Goal: Task Accomplishment & Management: Manage account settings

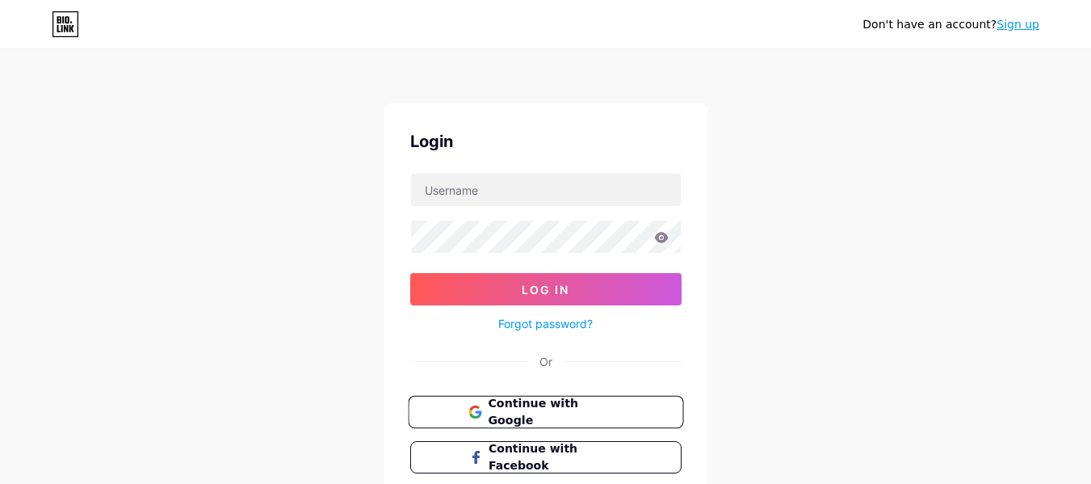
click at [566, 399] on button "Continue with Google" at bounding box center [545, 412] width 275 height 33
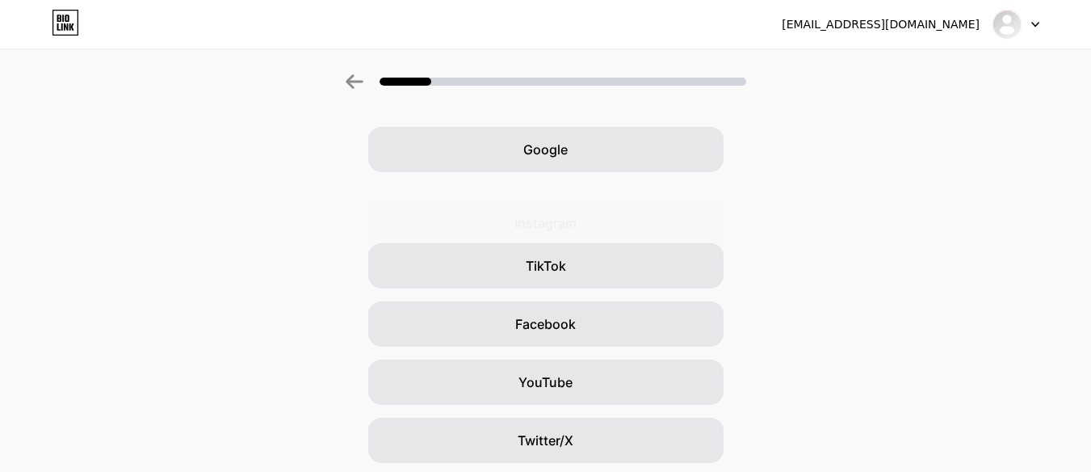
scroll to position [81, 0]
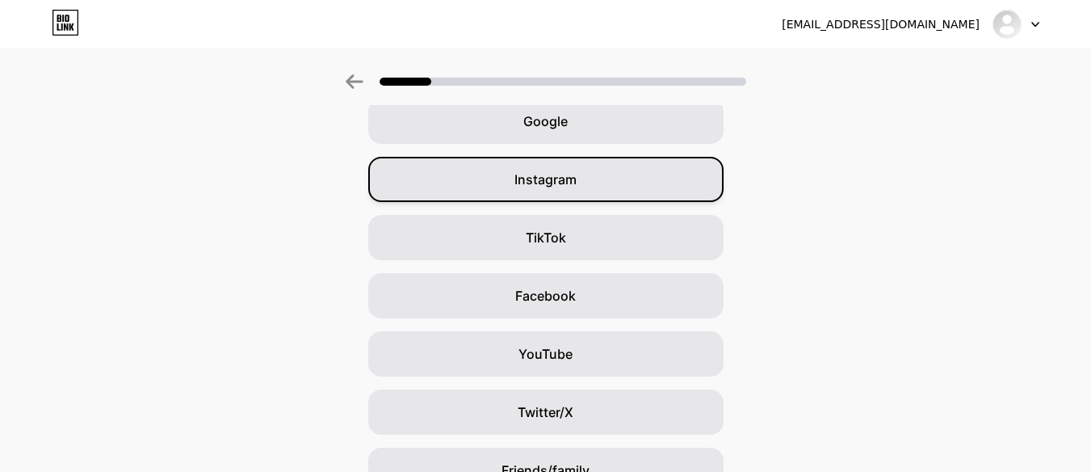
click at [568, 183] on span "Instagram" at bounding box center [545, 179] width 62 height 19
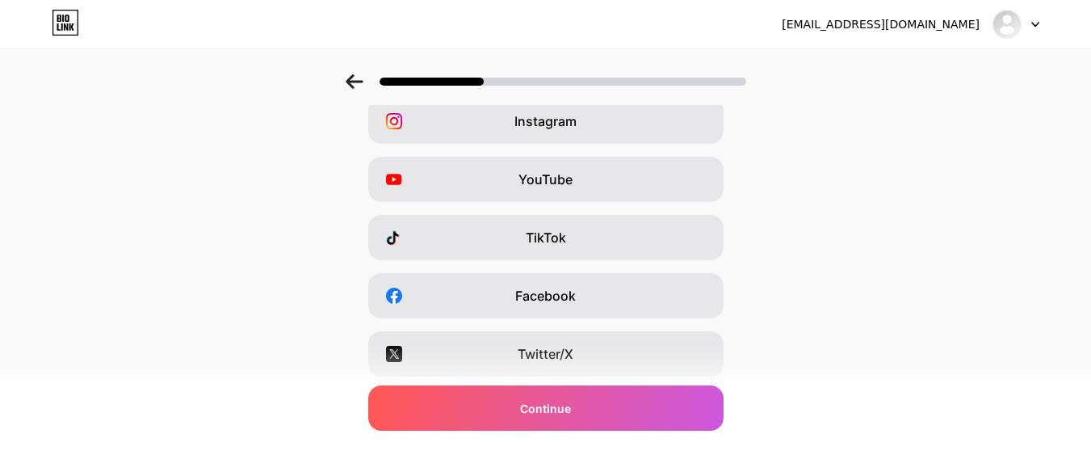
scroll to position [0, 0]
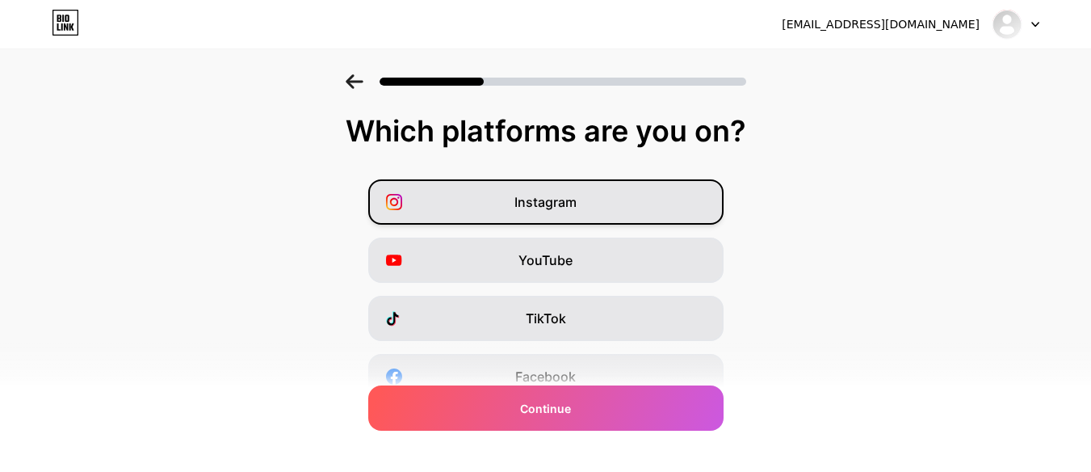
click at [574, 205] on span "Instagram" at bounding box center [545, 201] width 62 height 19
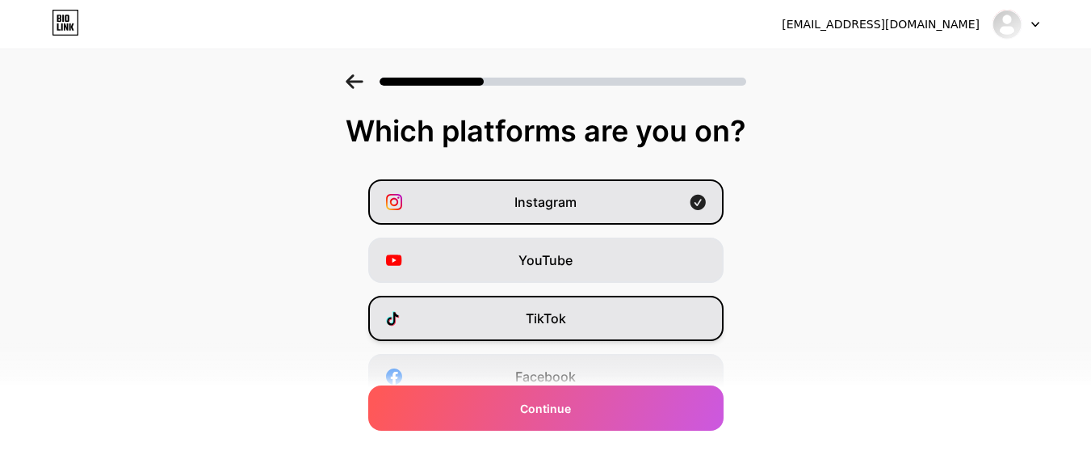
scroll to position [81, 0]
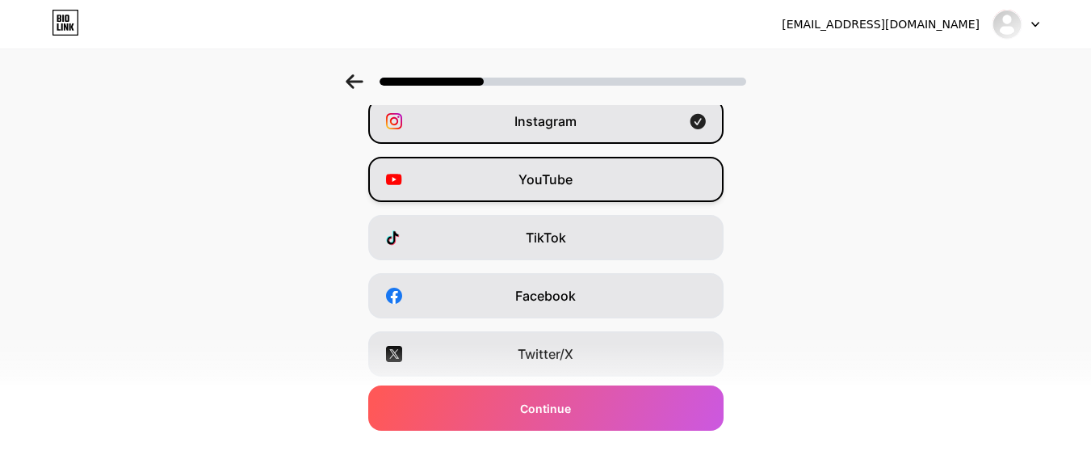
click at [580, 192] on div "YouTube" at bounding box center [545, 179] width 355 height 45
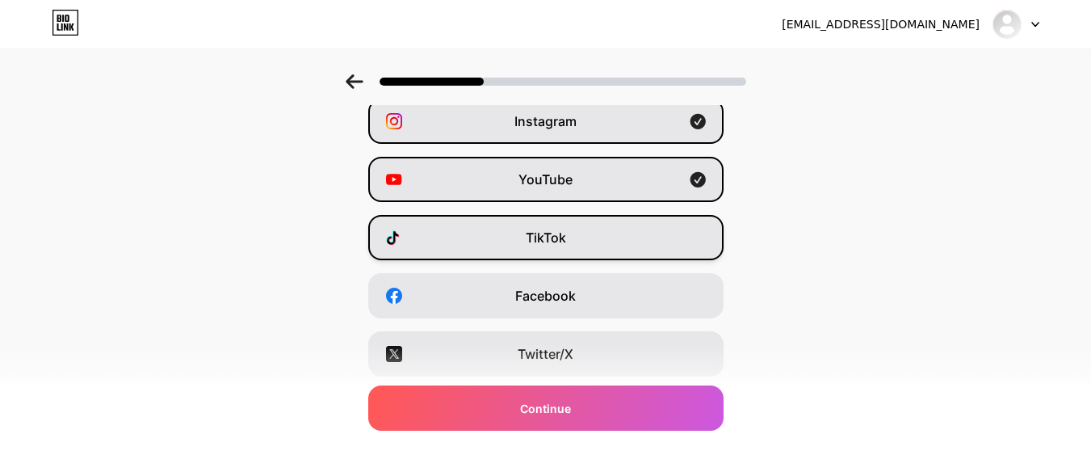
click at [563, 226] on div "TikTok" at bounding box center [545, 237] width 355 height 45
click at [562, 270] on div "Instagram YouTube TikTok Facebook Twitter/X Buy Me a Coffee Snapchat I have a w…" at bounding box center [545, 325] width 1075 height 452
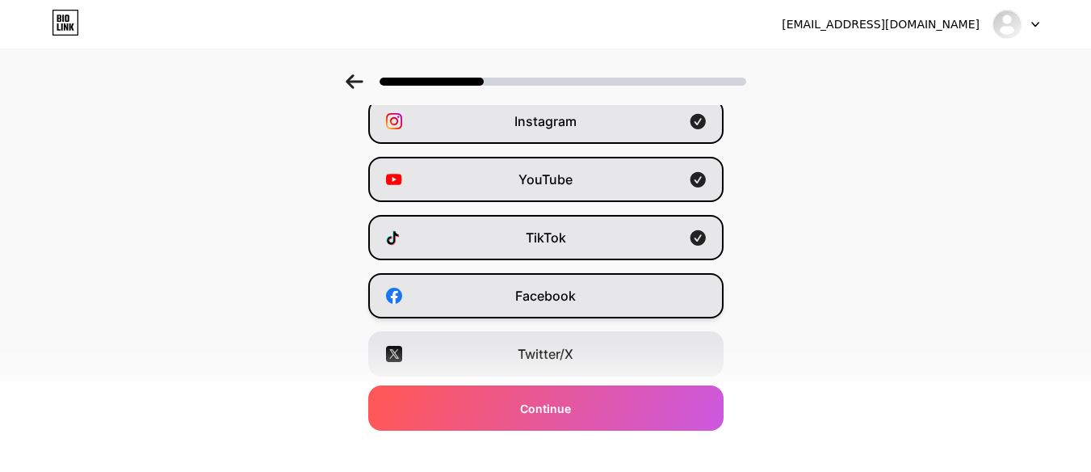
click at [561, 297] on span "Facebook" at bounding box center [545, 295] width 61 height 19
click at [564, 305] on div "Facebook" at bounding box center [545, 295] width 355 height 45
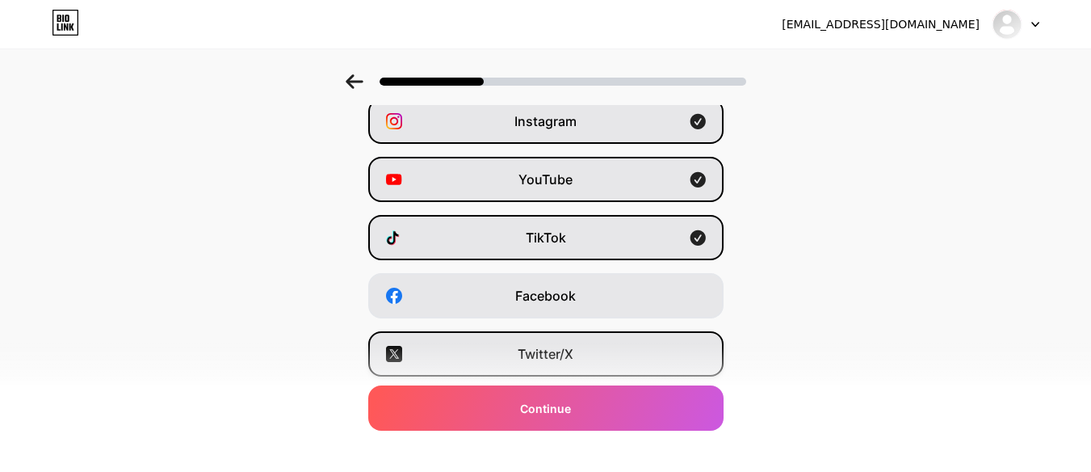
click at [568, 343] on div "Twitter/X" at bounding box center [545, 353] width 355 height 45
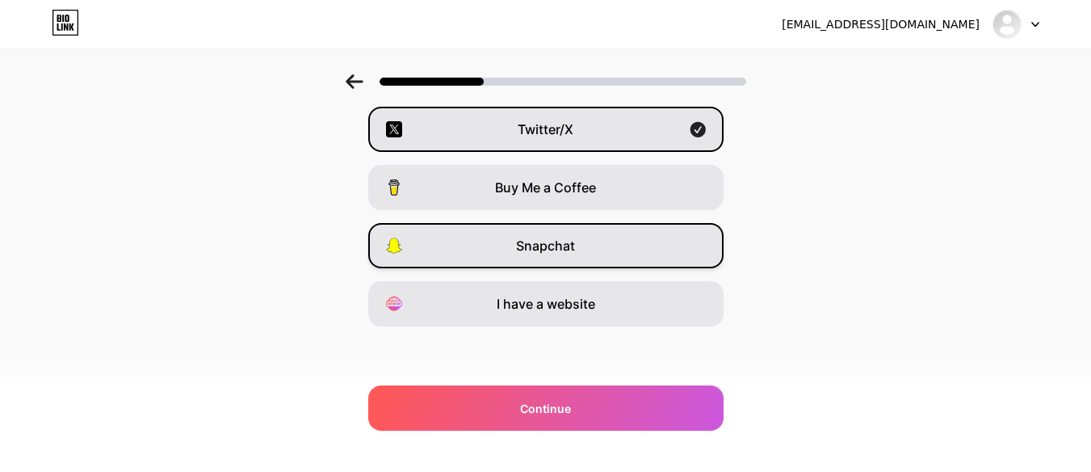
click at [572, 238] on span "Snapchat" at bounding box center [545, 245] width 59 height 19
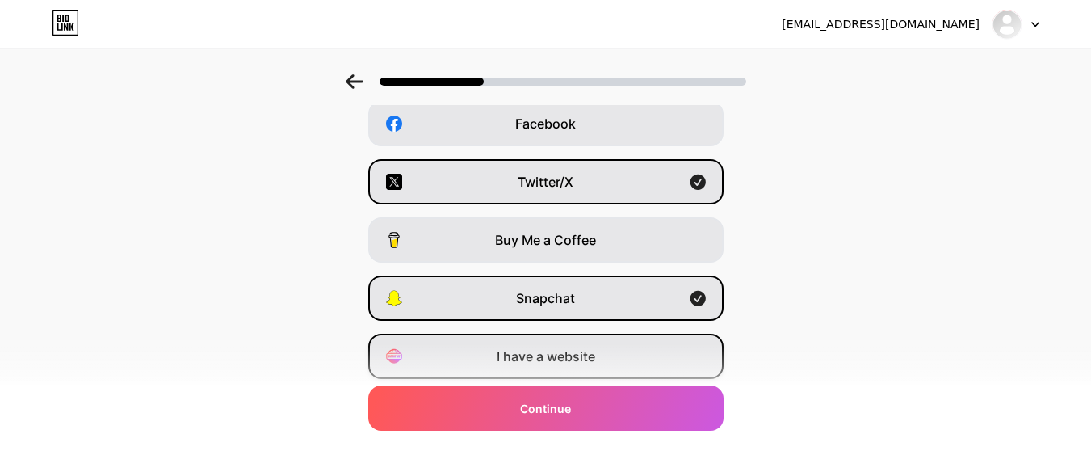
scroll to position [225, 0]
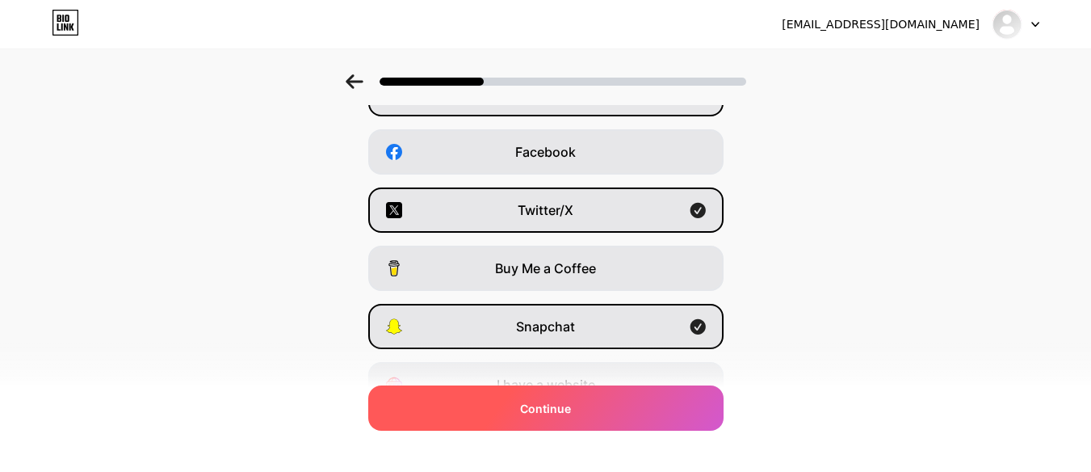
click at [538, 403] on span "Continue" at bounding box center [545, 408] width 51 height 17
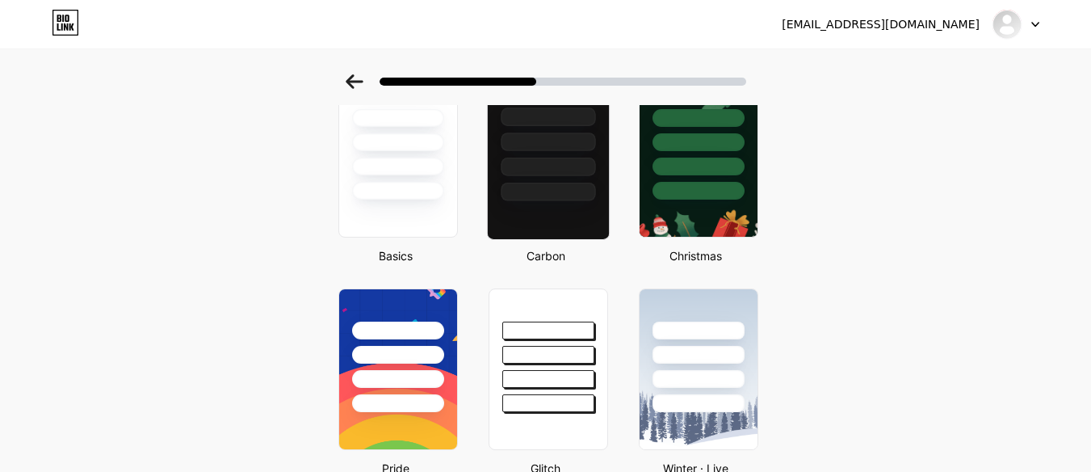
scroll to position [0, 0]
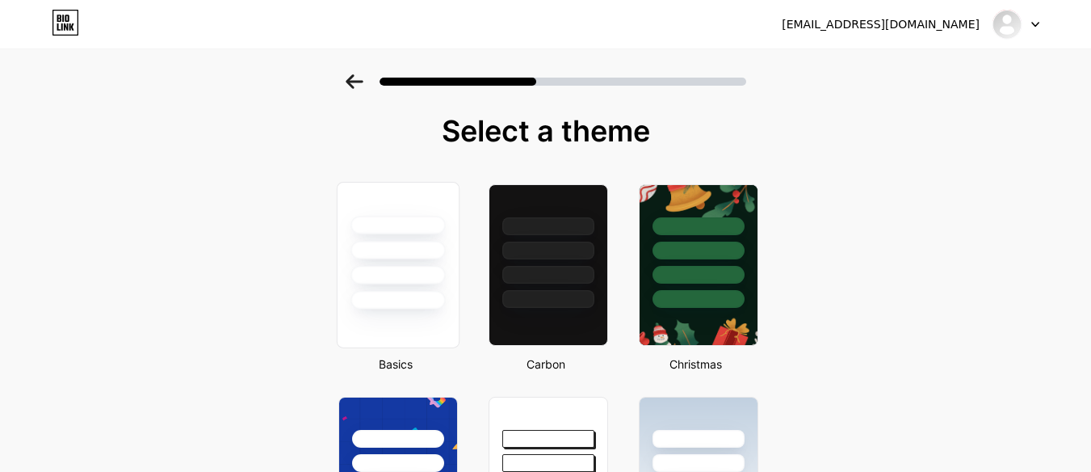
click at [429, 198] on div at bounding box center [397, 246] width 121 height 127
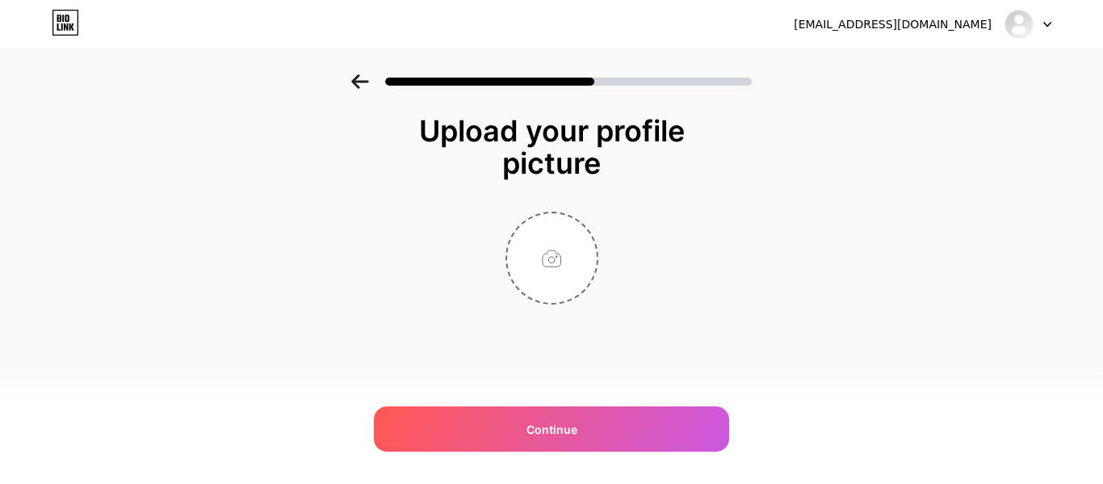
click at [51, 10] on div "[EMAIL_ADDRESS][DOMAIN_NAME] Logout" at bounding box center [551, 24] width 1103 height 29
click at [70, 23] on icon at bounding box center [65, 23] width 27 height 26
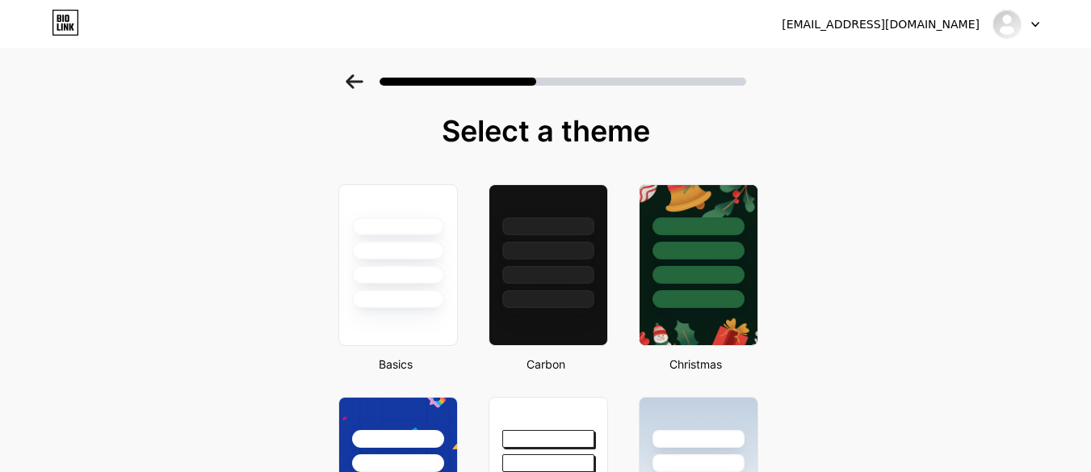
click at [363, 86] on icon at bounding box center [355, 81] width 18 height 15
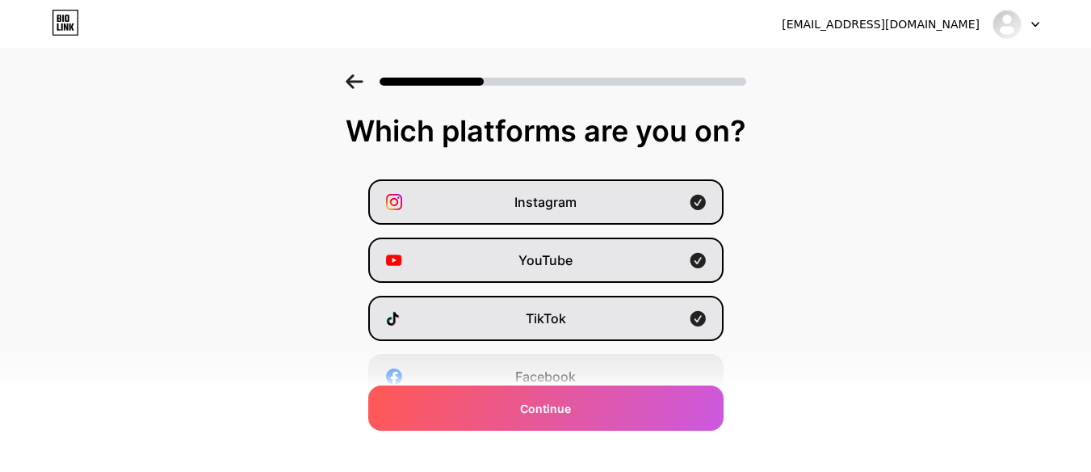
click at [363, 86] on icon at bounding box center [355, 81] width 18 height 15
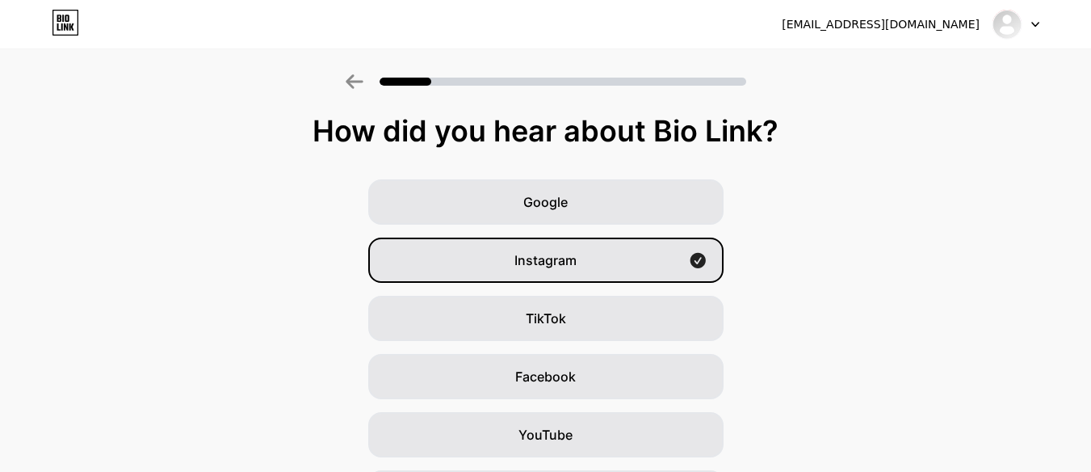
click at [363, 86] on icon at bounding box center [355, 81] width 18 height 15
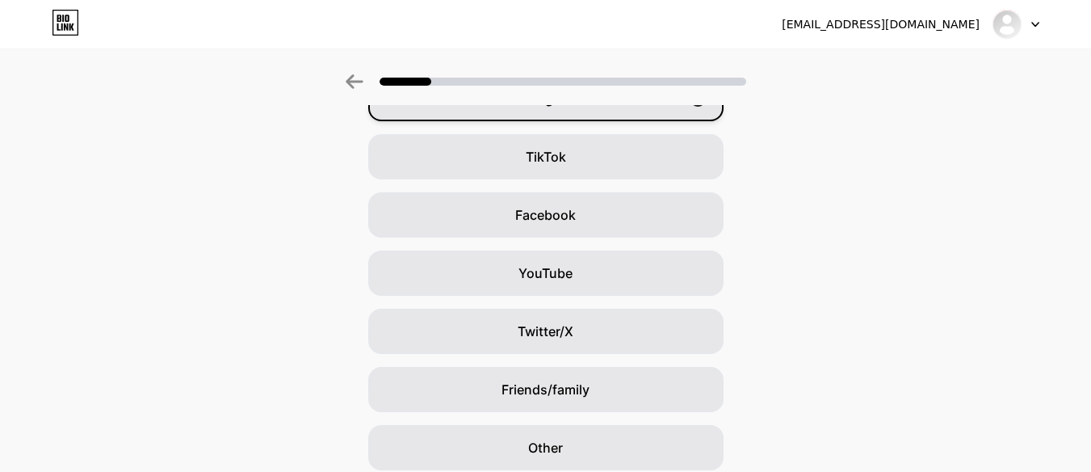
scroll to position [225, 0]
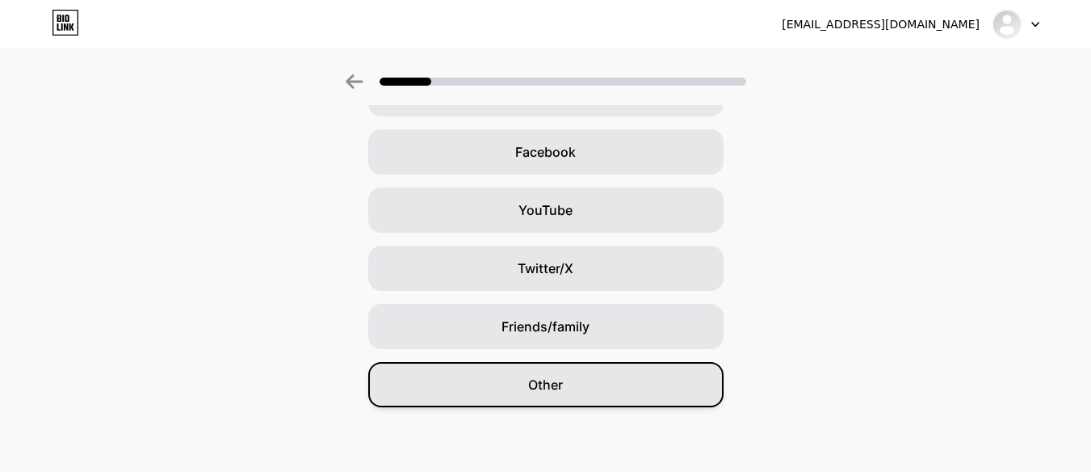
click at [563, 382] on span "Other" at bounding box center [545, 384] width 35 height 19
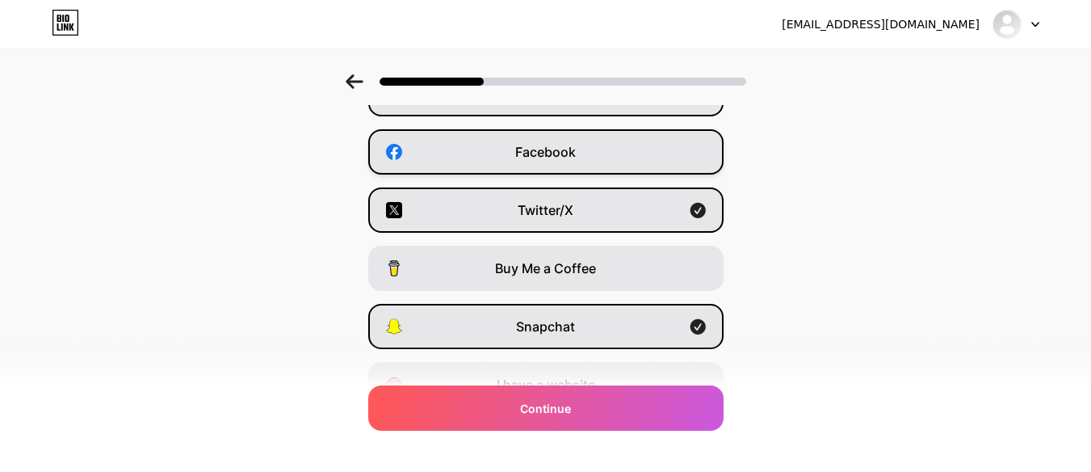
scroll to position [0, 0]
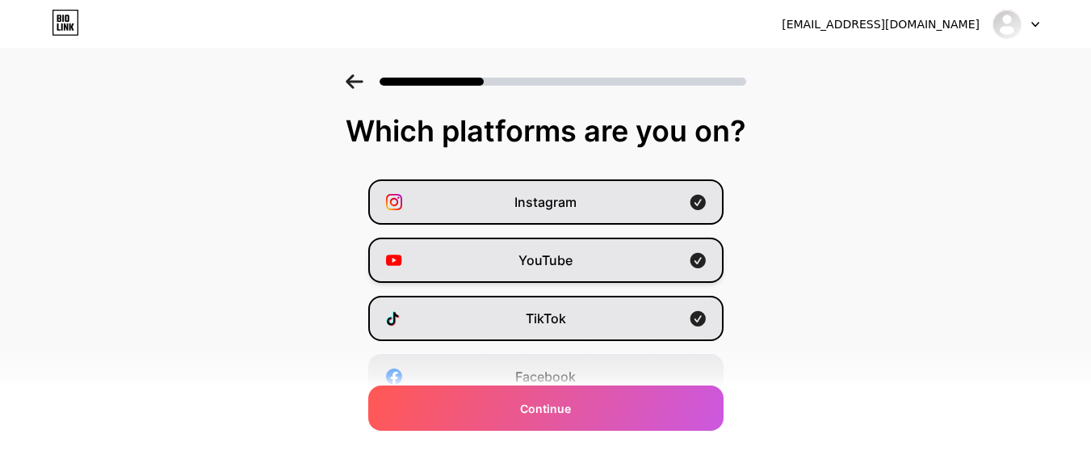
click at [547, 266] on span "YouTube" at bounding box center [546, 259] width 54 height 19
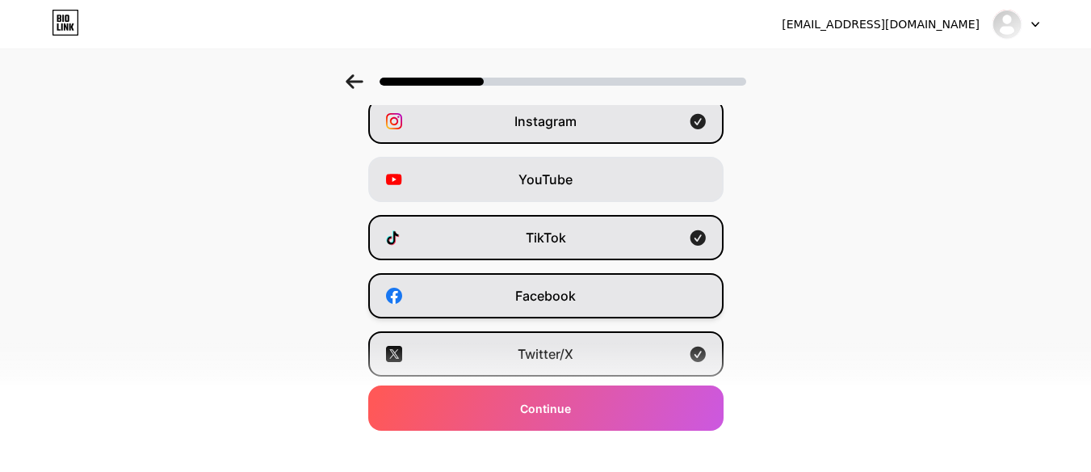
click at [540, 297] on span "Facebook" at bounding box center [545, 295] width 61 height 19
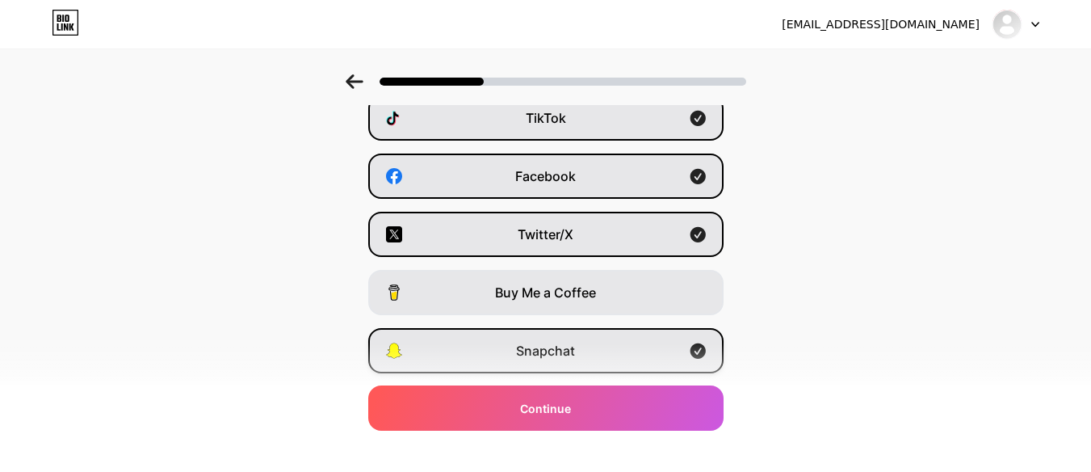
scroll to position [242, 0]
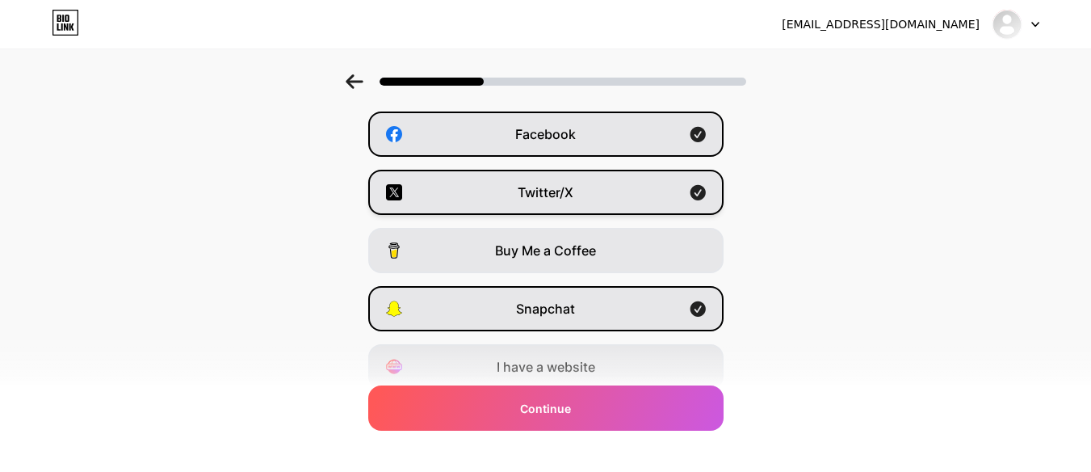
click at [547, 206] on div "Twitter/X" at bounding box center [545, 192] width 355 height 45
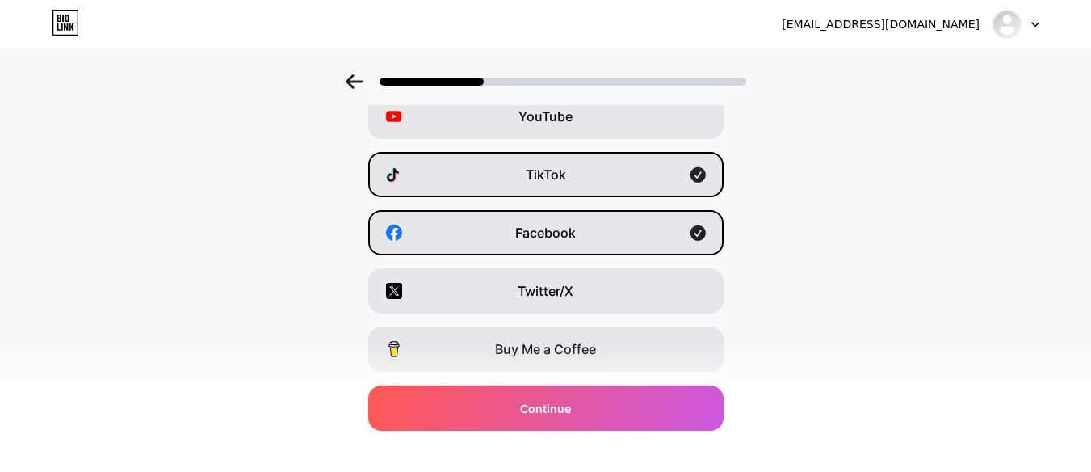
scroll to position [305, 0]
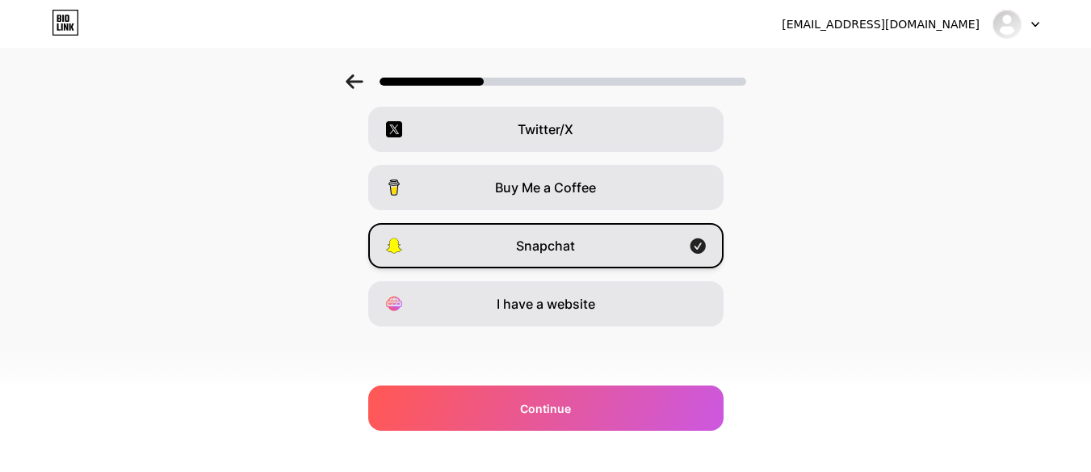
click at [703, 240] on icon at bounding box center [697, 245] width 15 height 15
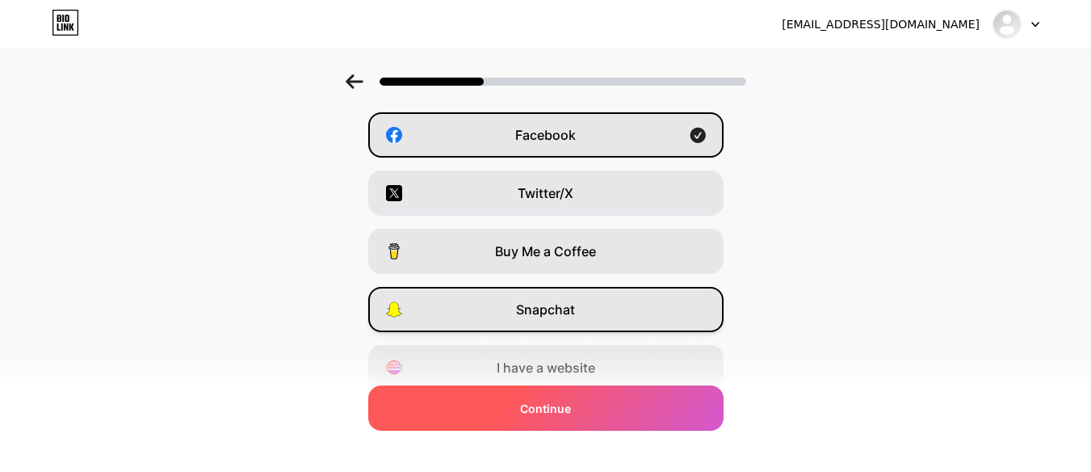
scroll to position [242, 0]
click at [555, 410] on span "Continue" at bounding box center [545, 408] width 51 height 17
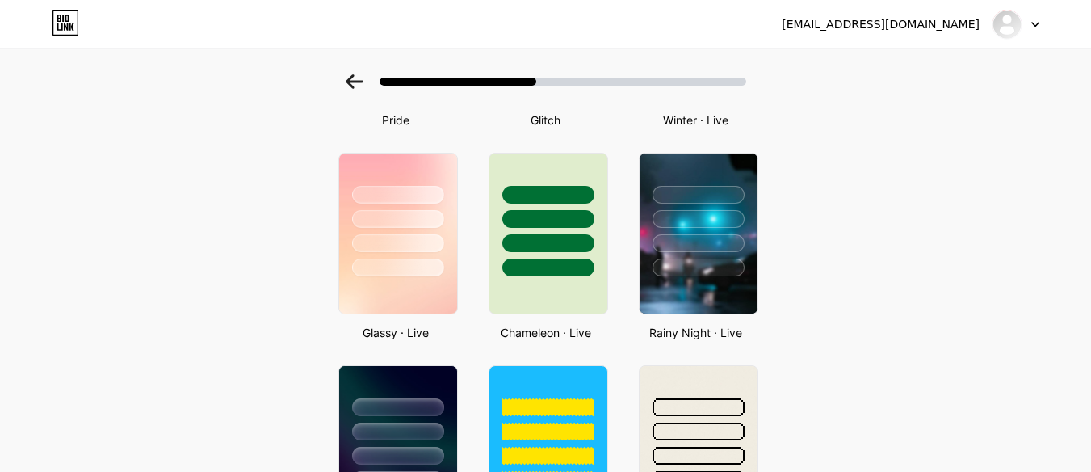
scroll to position [485, 0]
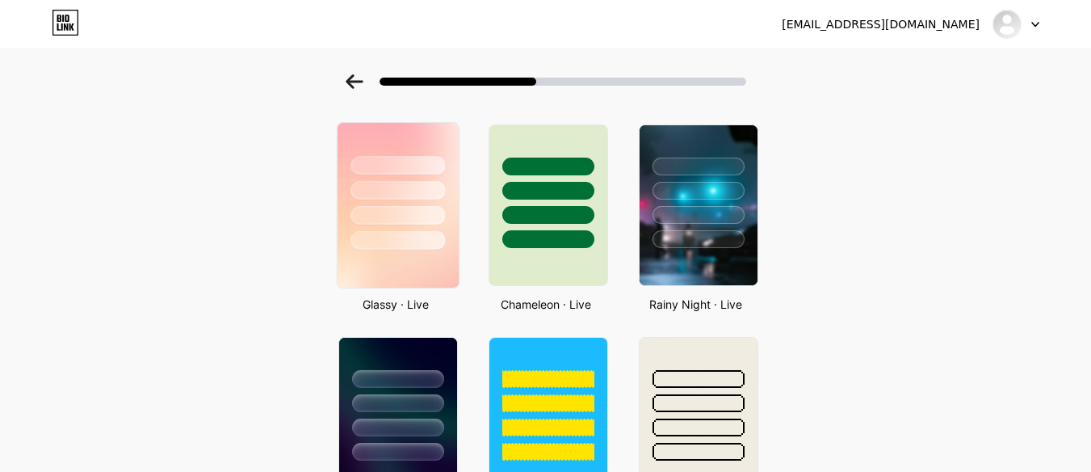
click at [435, 225] on div at bounding box center [397, 186] width 121 height 127
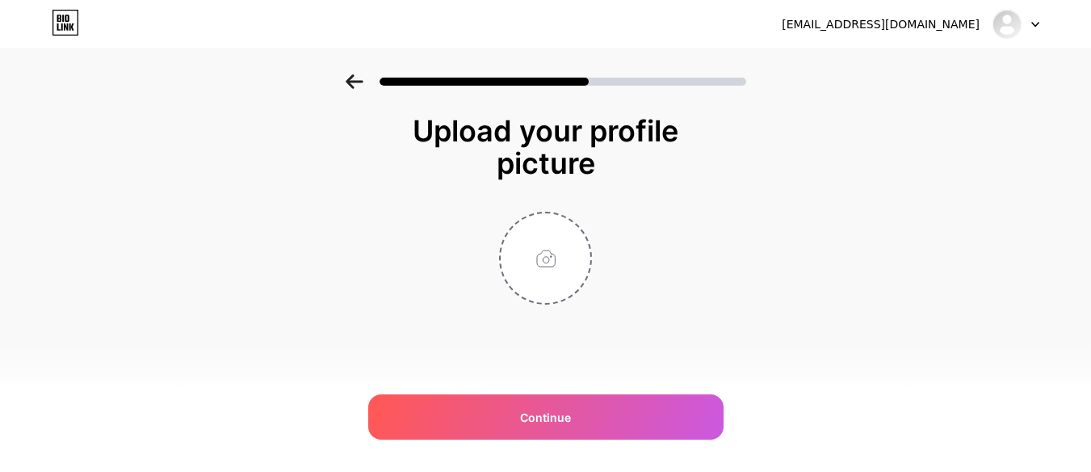
scroll to position [0, 0]
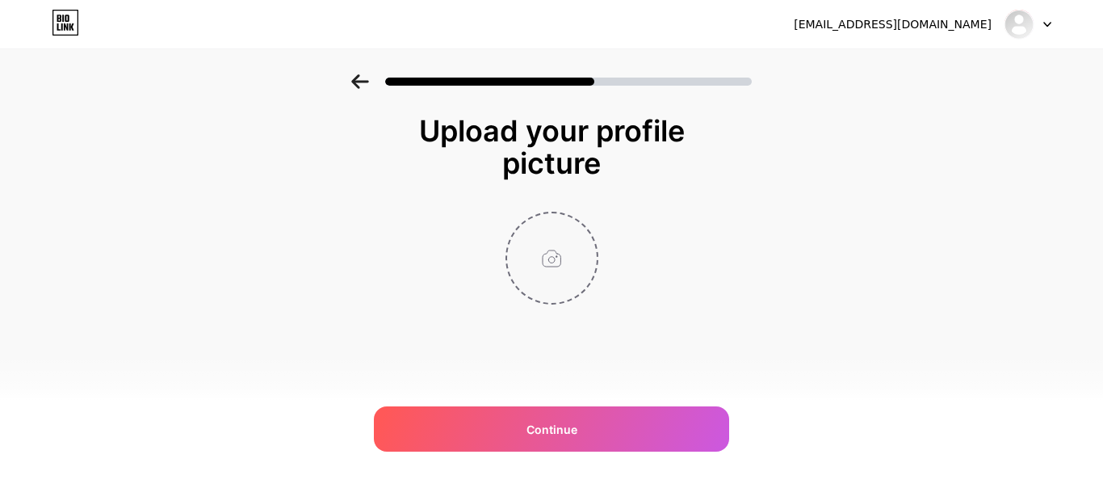
click at [564, 287] on input "file" at bounding box center [552, 258] width 90 height 90
type input "C:\fakepath\483101967_1181162294012349_1843429349907484210_n.jpg"
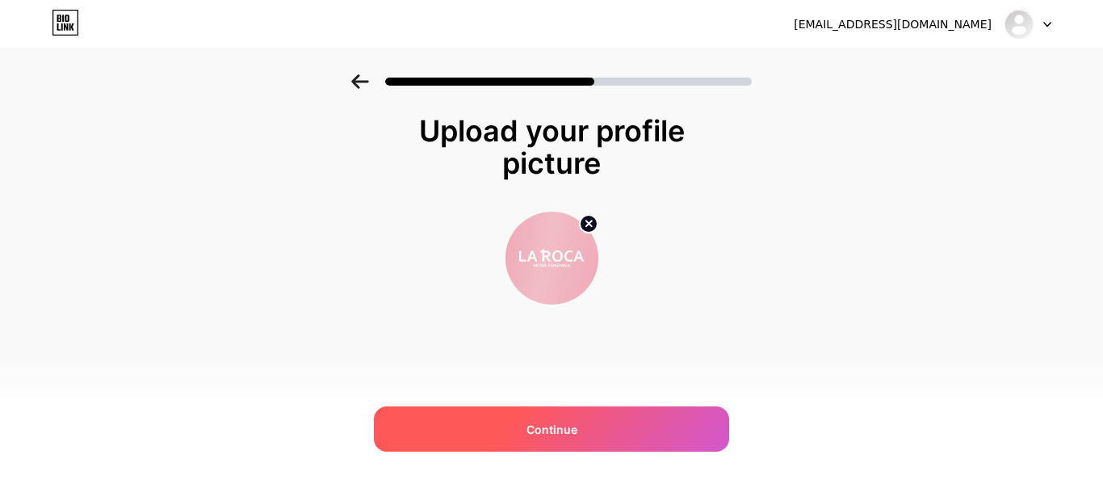
click at [674, 427] on div "Continue" at bounding box center [551, 428] width 355 height 45
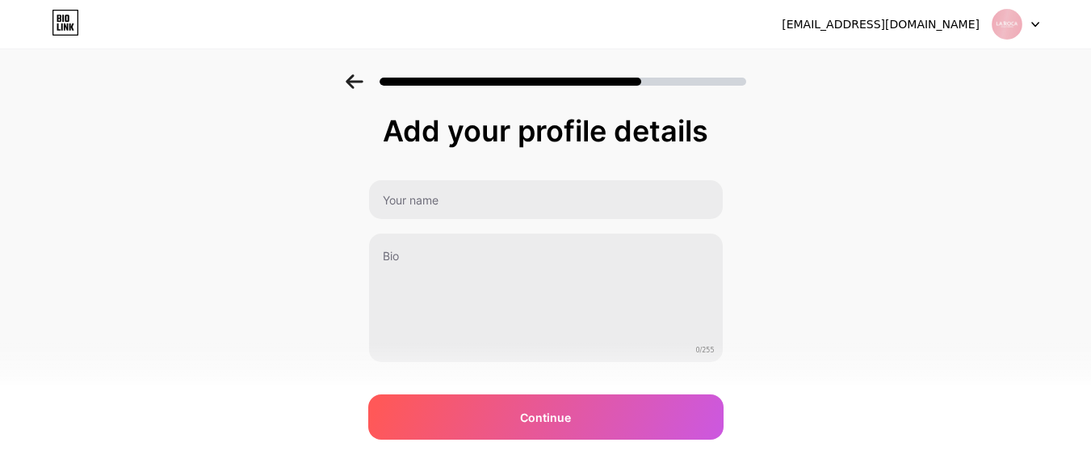
click at [544, 224] on div "0/255" at bounding box center [545, 270] width 355 height 183
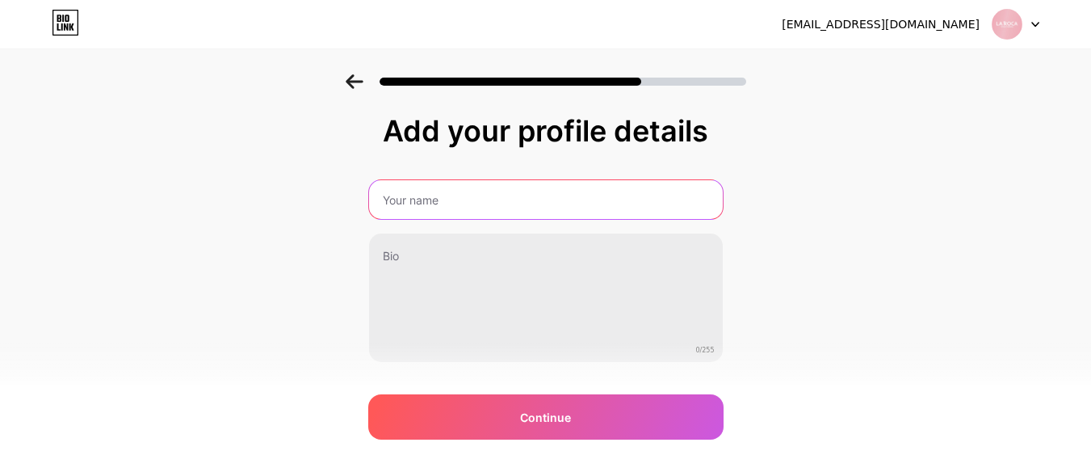
click at [535, 209] on input "text" at bounding box center [546, 199] width 354 height 39
type input "La Roca"
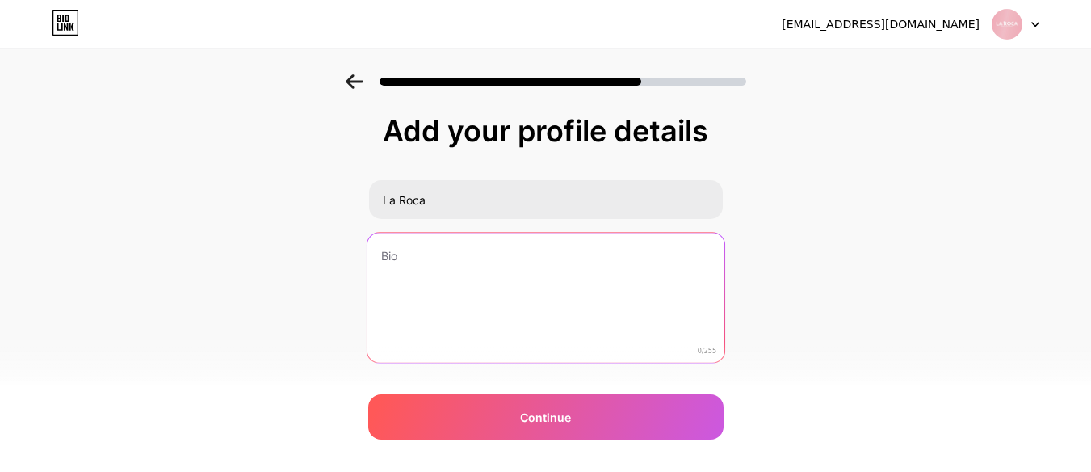
click at [532, 246] on textarea at bounding box center [545, 299] width 357 height 132
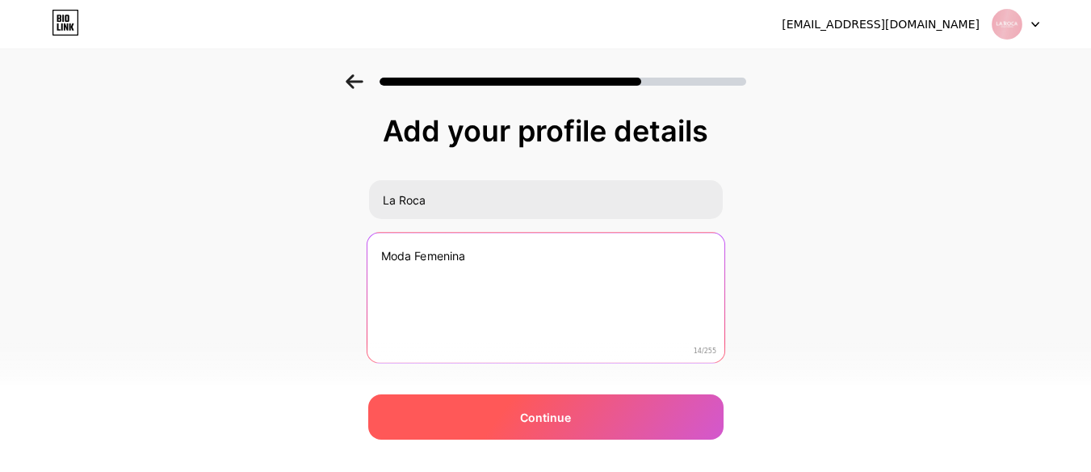
type textarea "Moda Femenina"
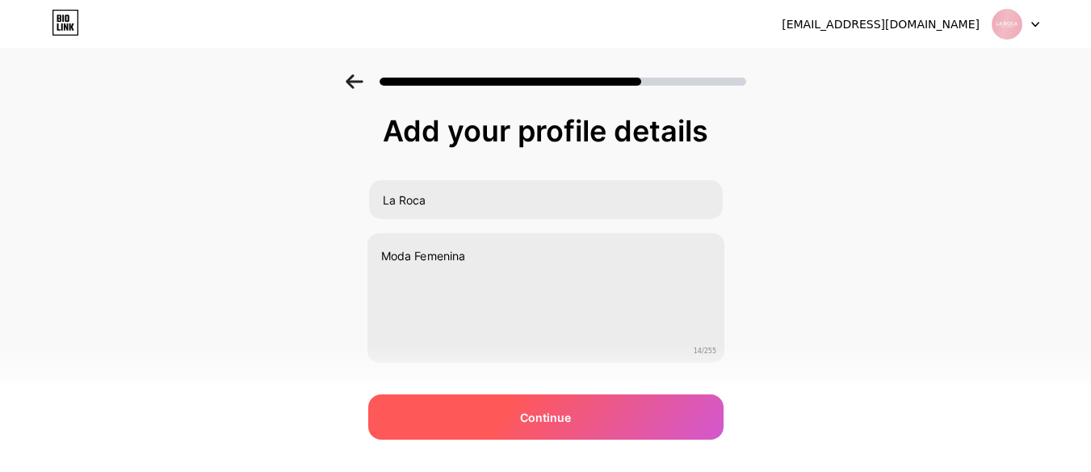
click at [654, 397] on div "Continue" at bounding box center [545, 416] width 355 height 45
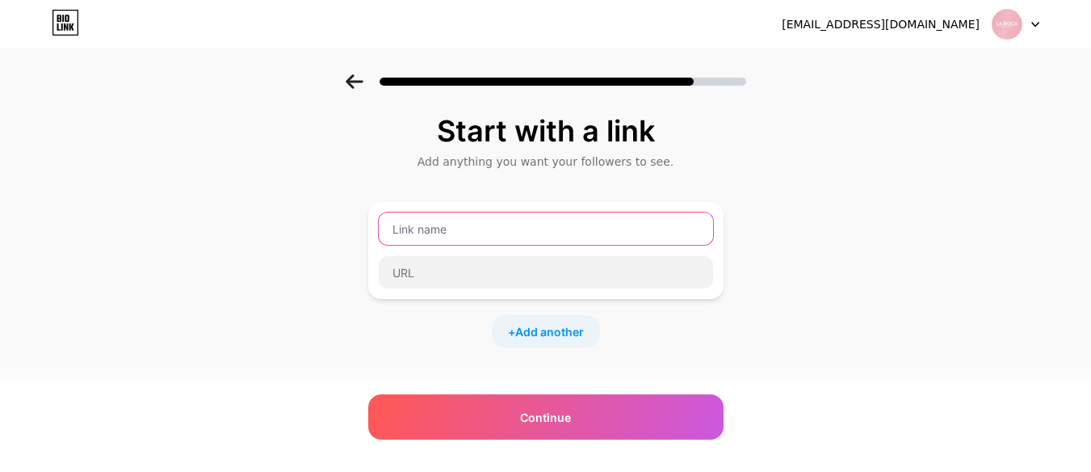
click at [457, 227] on input "text" at bounding box center [546, 228] width 334 height 32
click at [475, 222] on input "text" at bounding box center [546, 228] width 334 height 32
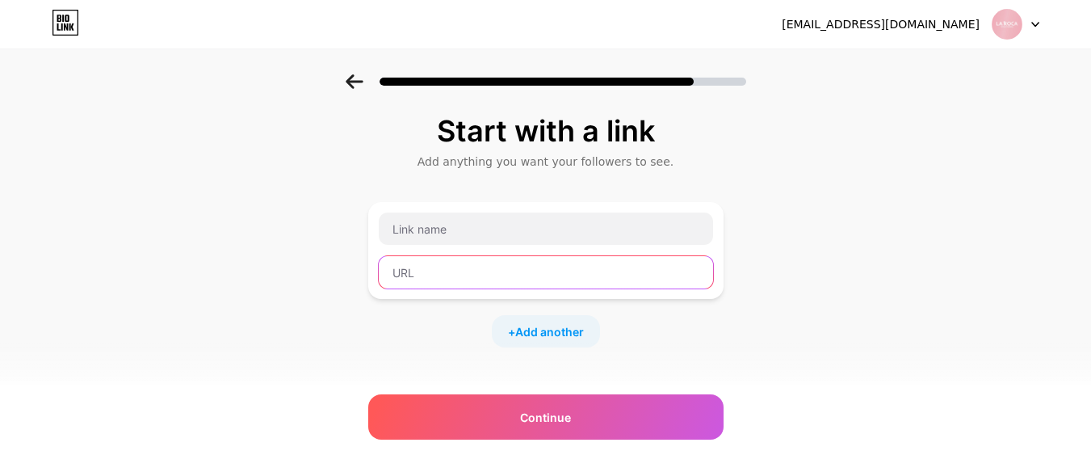
click at [464, 261] on input "text" at bounding box center [546, 272] width 334 height 32
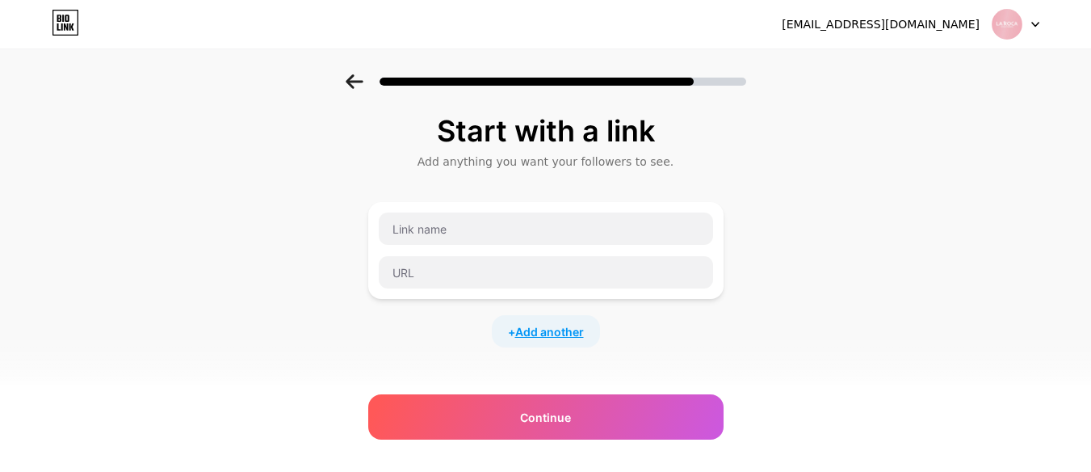
click at [564, 330] on span "Add another" at bounding box center [549, 331] width 69 height 17
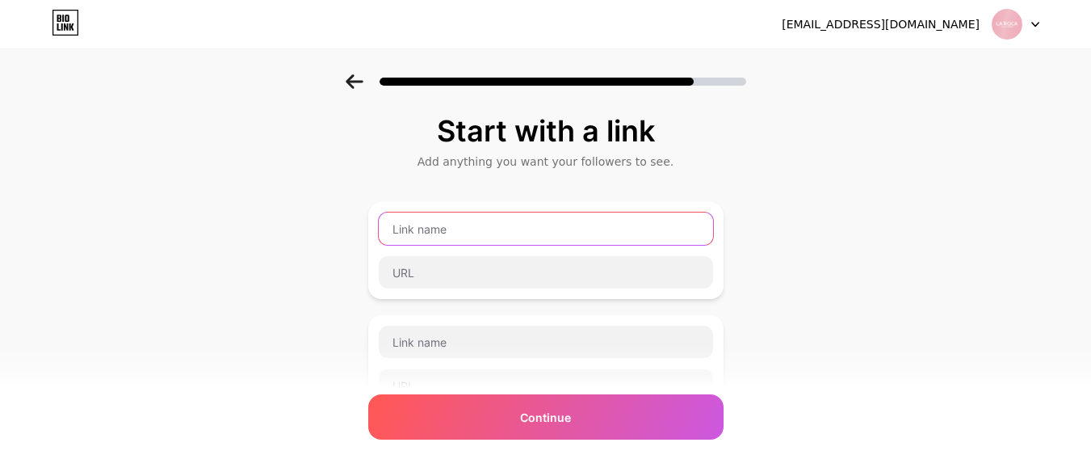
click at [468, 225] on input "text" at bounding box center [546, 228] width 334 height 32
type input "I"
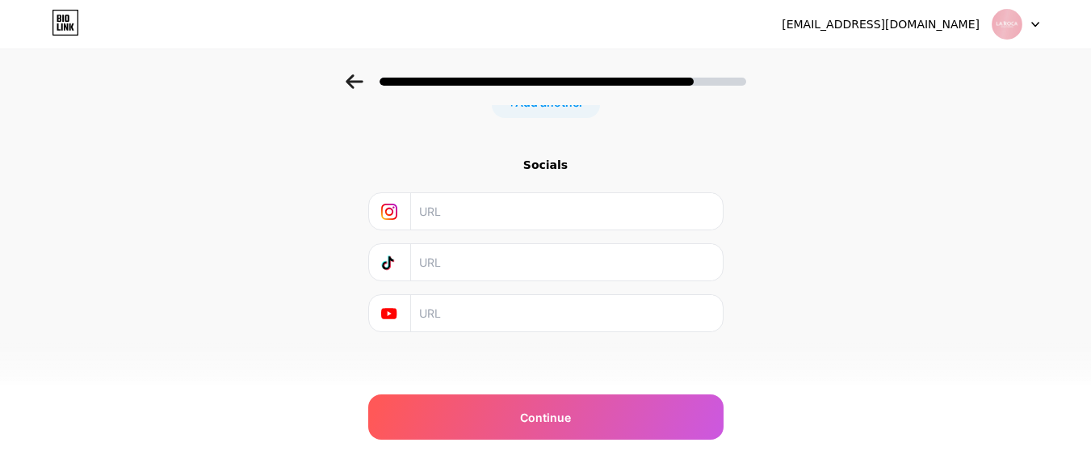
scroll to position [348, 0]
type input "Facebook"
click at [406, 207] on div at bounding box center [390, 205] width 43 height 36
click at [393, 208] on icon at bounding box center [389, 205] width 8 height 8
click at [465, 199] on input "text" at bounding box center [565, 205] width 293 height 36
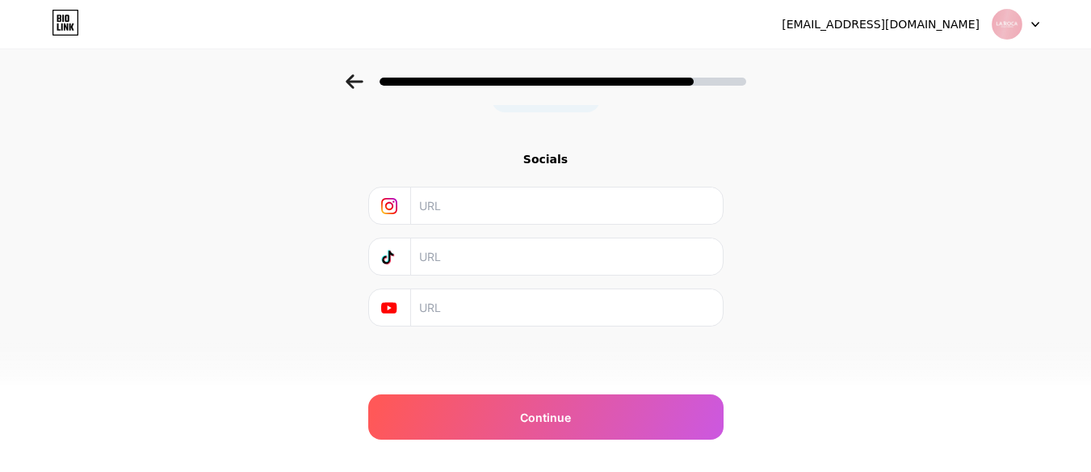
click at [444, 317] on input "text" at bounding box center [565, 307] width 293 height 36
click at [439, 222] on input "text" at bounding box center [565, 205] width 293 height 36
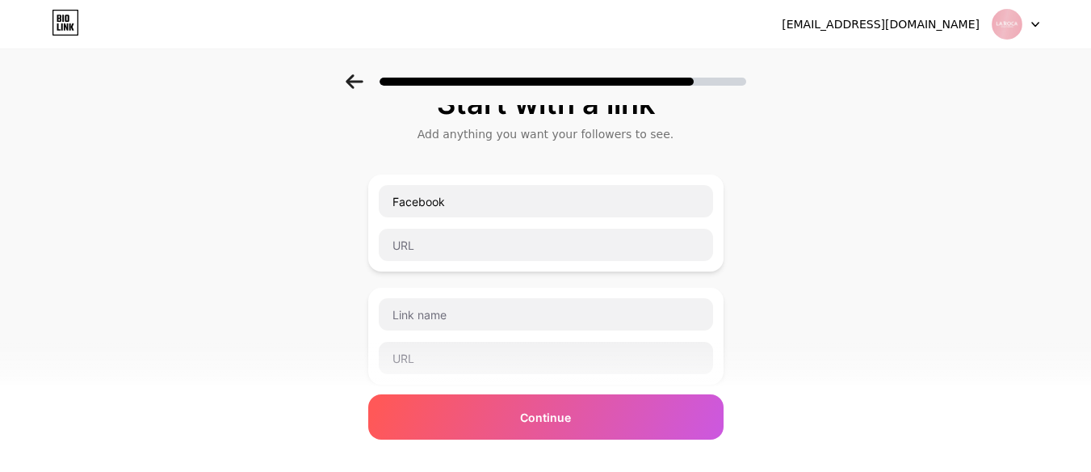
scroll to position [25, 0]
click at [361, 79] on icon at bounding box center [355, 81] width 18 height 15
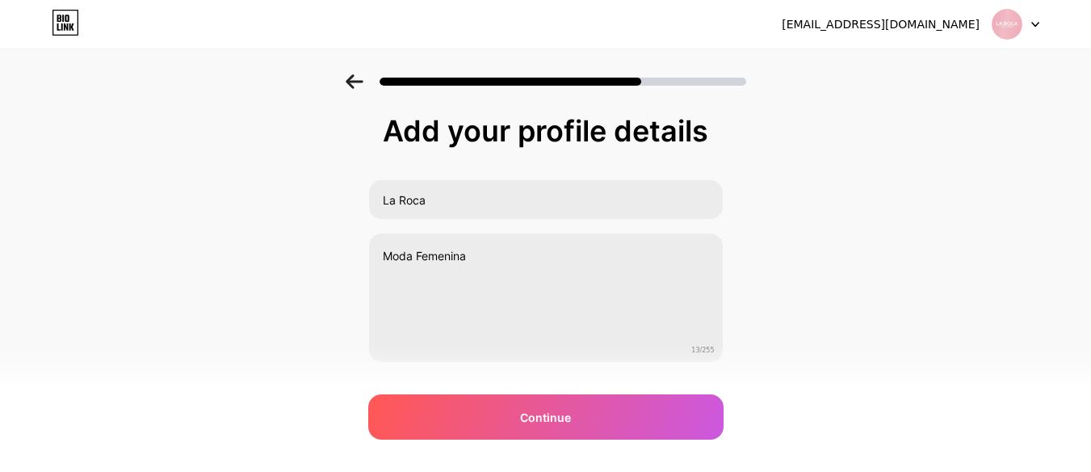
click at [361, 79] on icon at bounding box center [355, 81] width 18 height 15
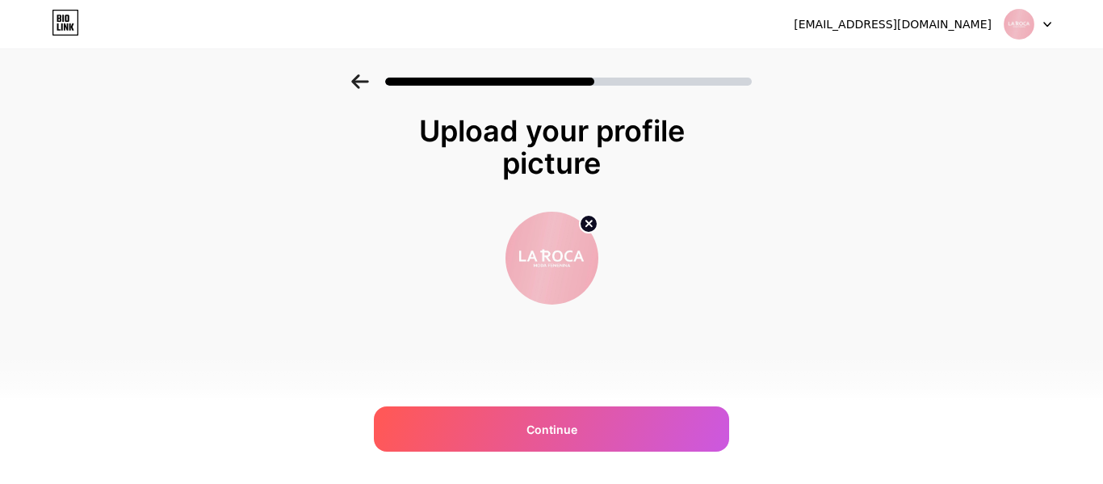
click at [361, 79] on icon at bounding box center [360, 81] width 18 height 15
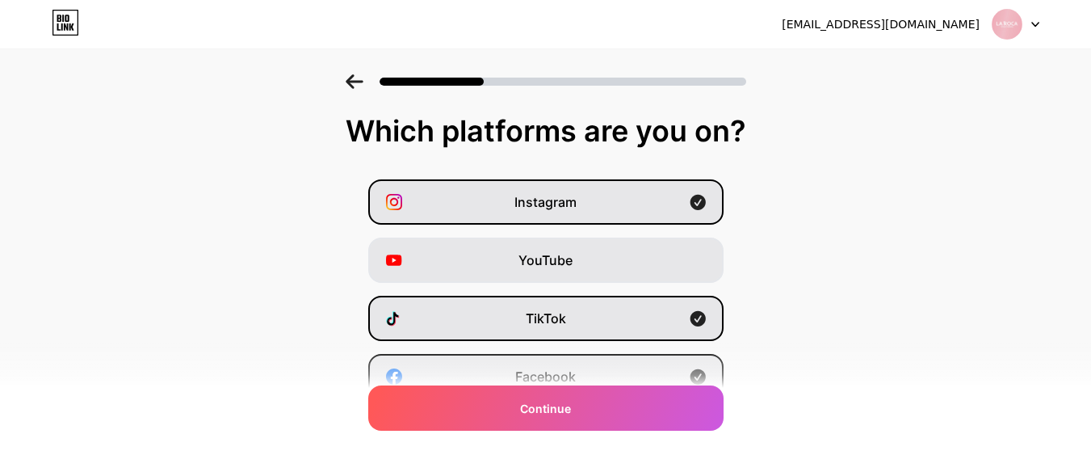
click at [361, 79] on icon at bounding box center [355, 81] width 18 height 15
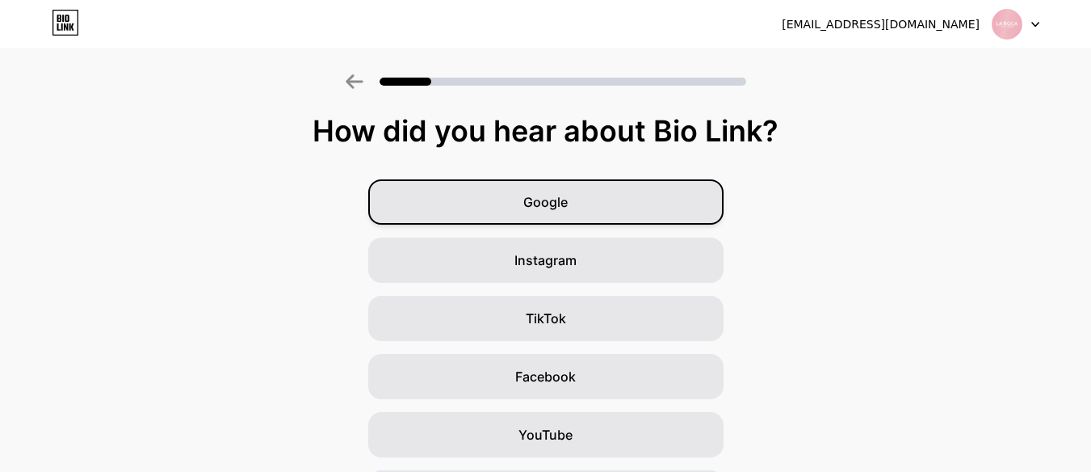
click at [523, 195] on div "Google" at bounding box center [545, 201] width 355 height 45
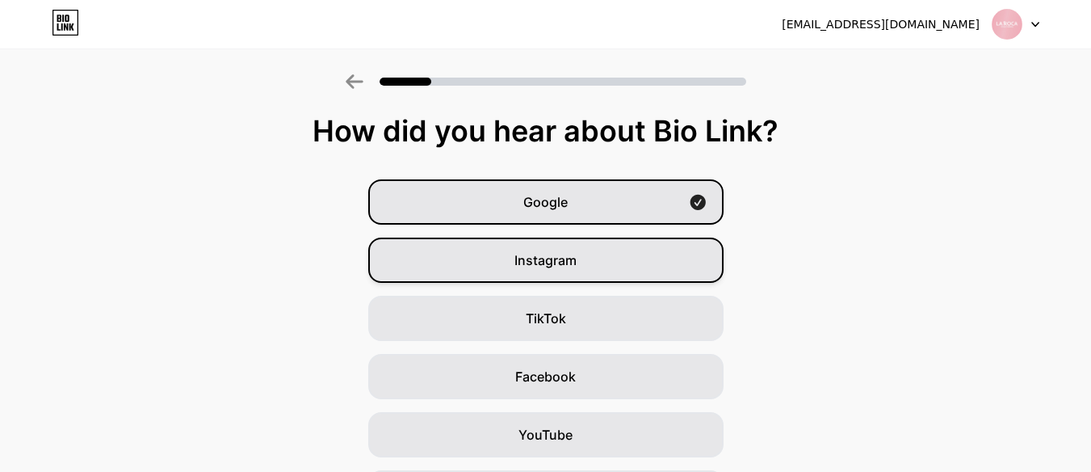
click at [534, 257] on span "Instagram" at bounding box center [545, 259] width 62 height 19
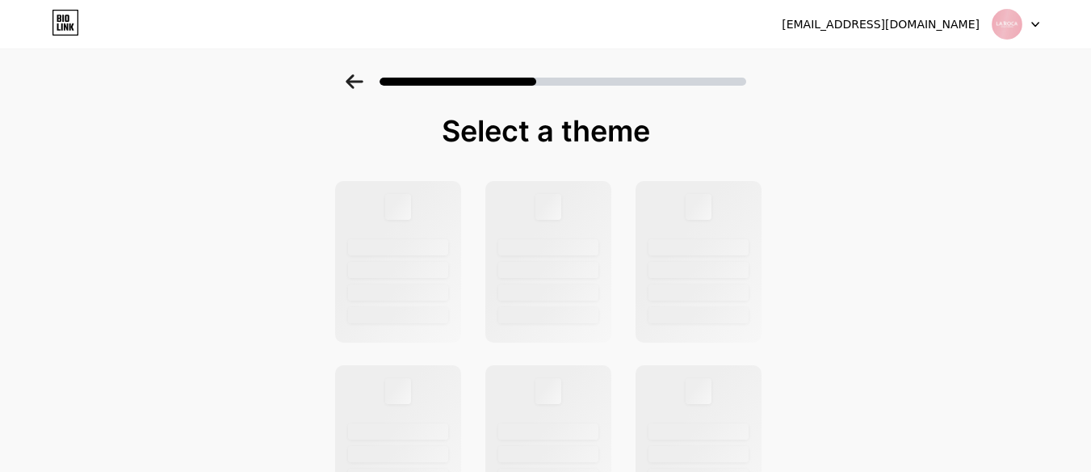
click at [361, 86] on icon at bounding box center [355, 81] width 18 height 15
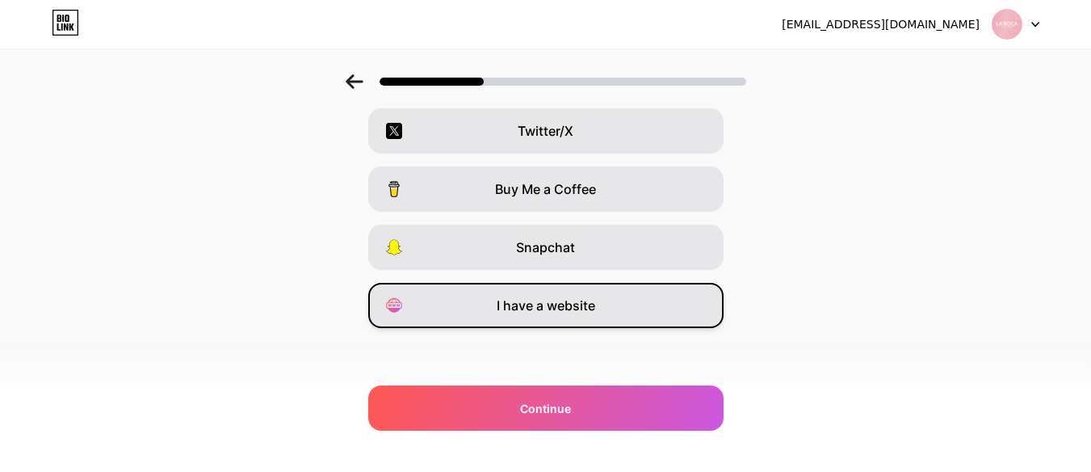
scroll to position [305, 0]
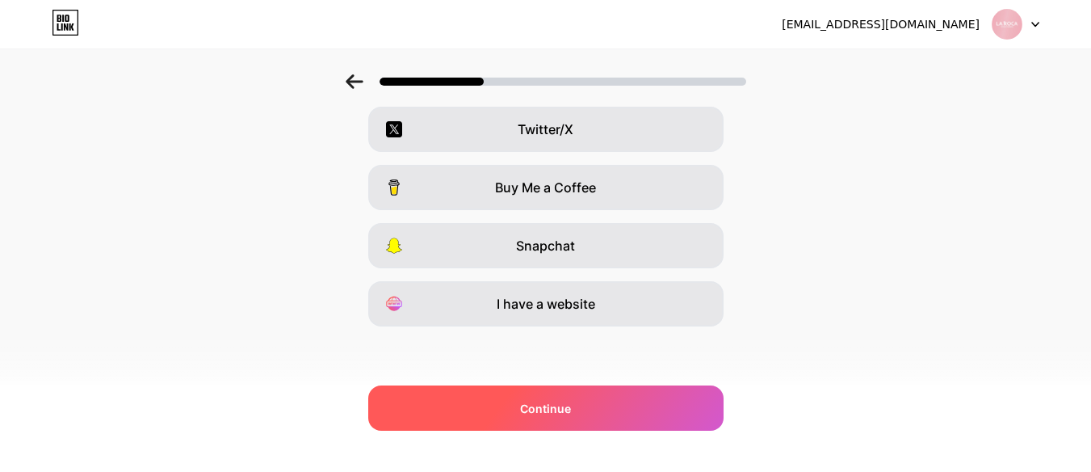
click at [571, 400] on span "Continue" at bounding box center [545, 408] width 51 height 17
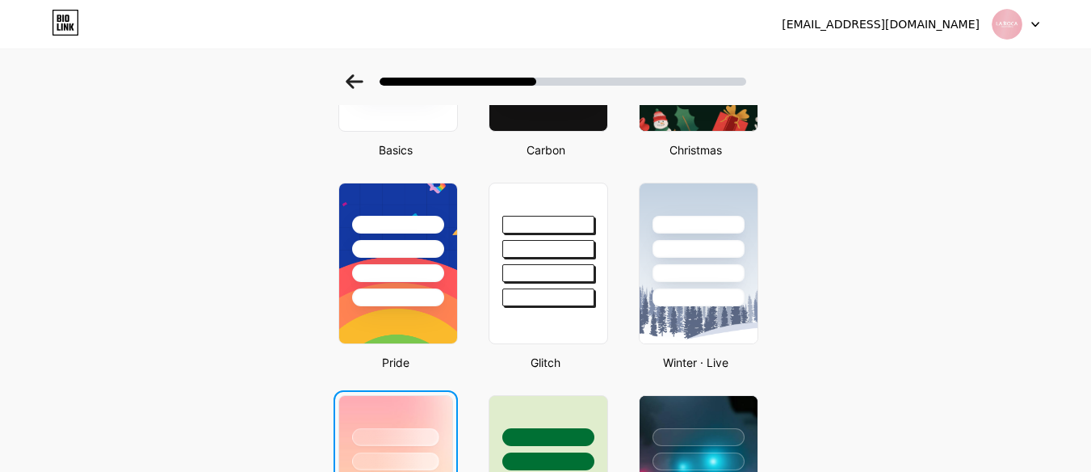
scroll to position [242, 0]
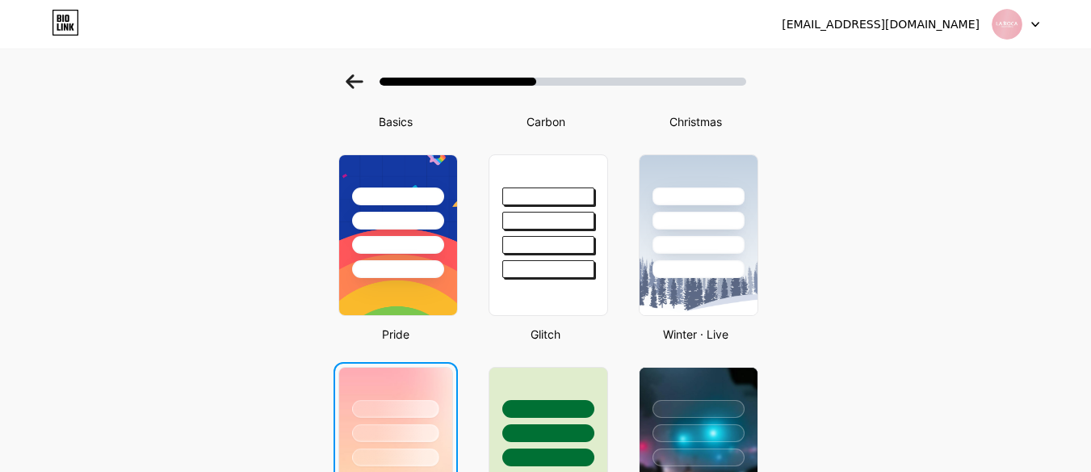
click at [60, 9] on div "[EMAIL_ADDRESS][DOMAIN_NAME] Logout" at bounding box center [545, 24] width 1091 height 48
click at [60, 16] on icon at bounding box center [65, 23] width 27 height 26
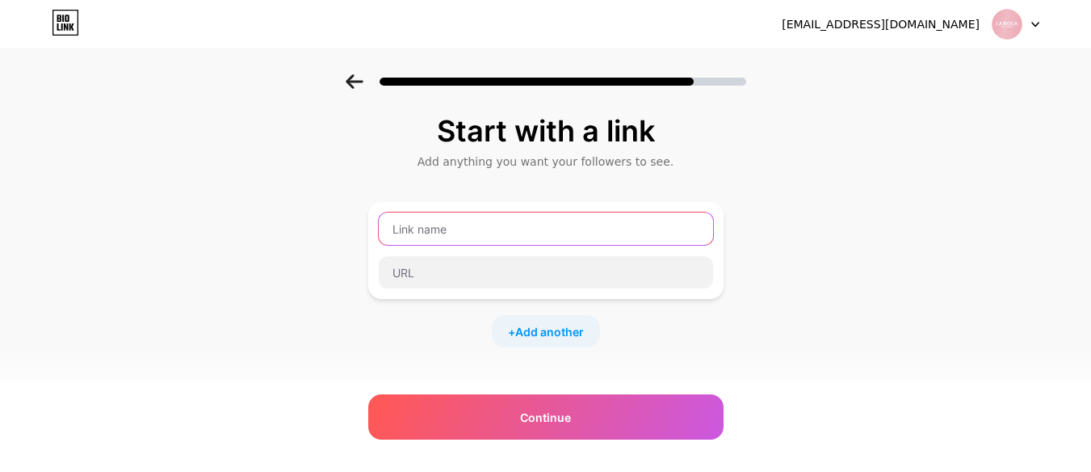
click at [476, 223] on input "text" at bounding box center [546, 228] width 334 height 32
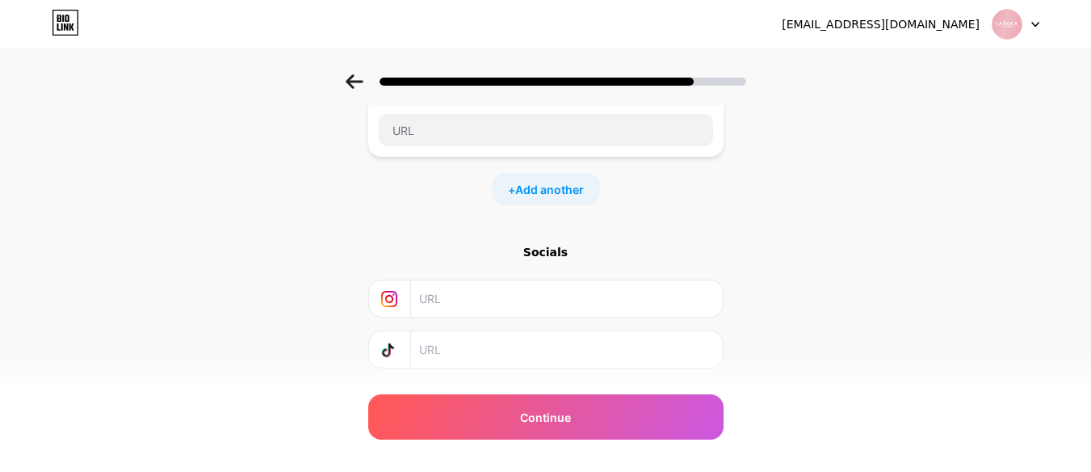
scroll to position [162, 0]
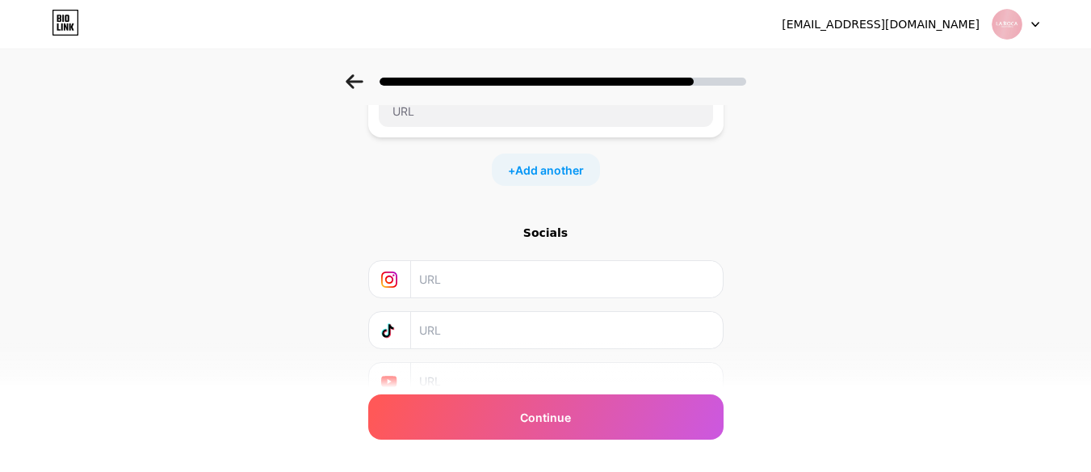
click at [429, 265] on input "text" at bounding box center [565, 279] width 293 height 36
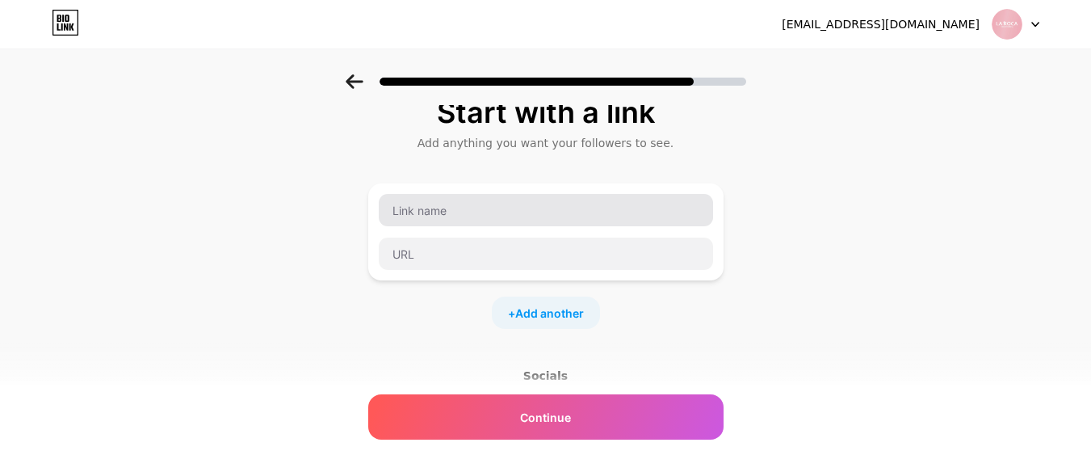
scroll to position [0, 0]
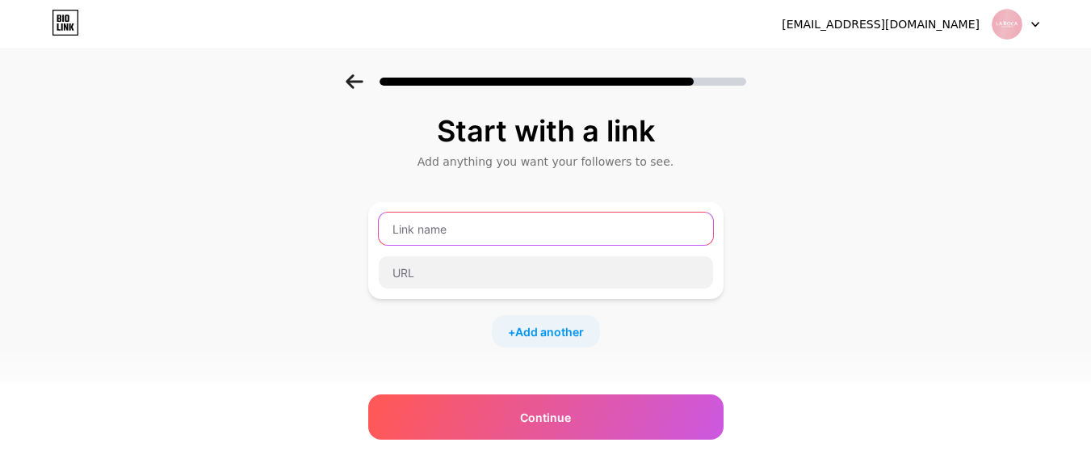
click at [488, 225] on input "text" at bounding box center [546, 228] width 334 height 32
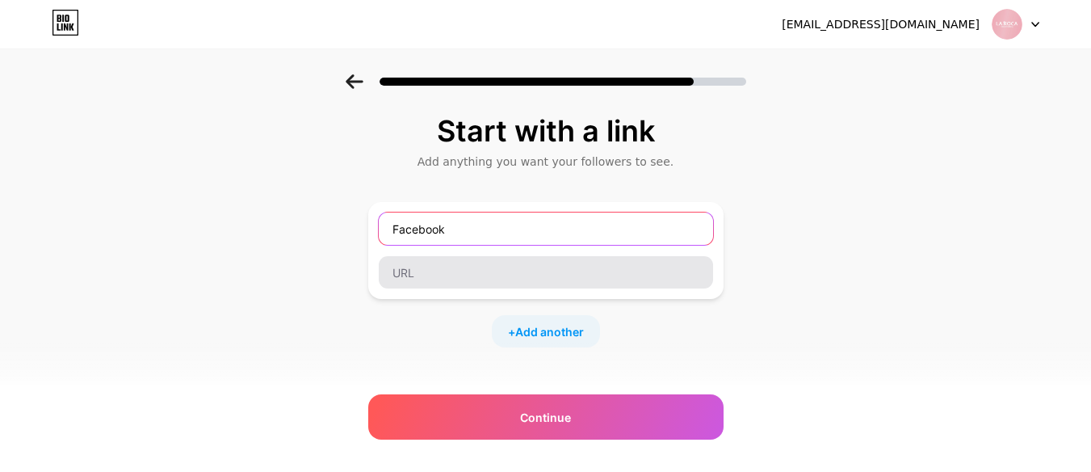
type input "Facebook"
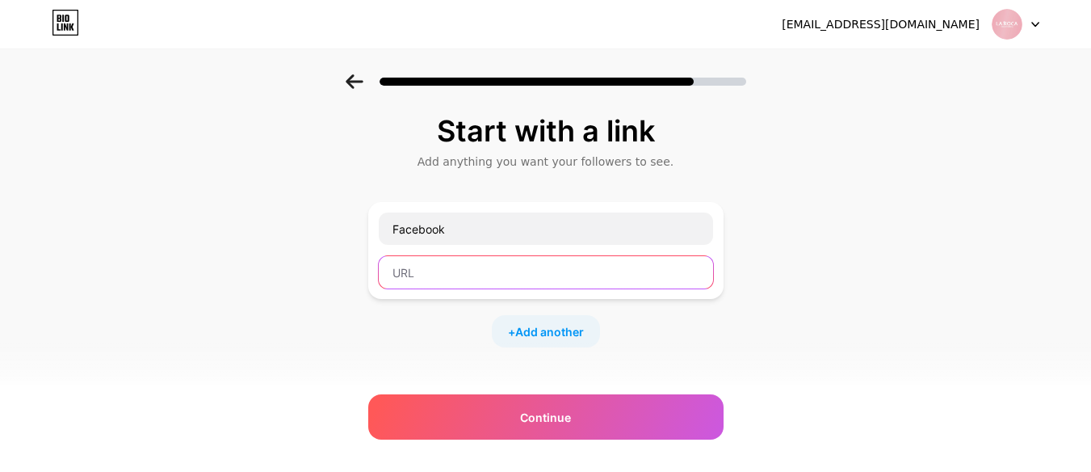
click at [459, 279] on input "text" at bounding box center [546, 272] width 334 height 32
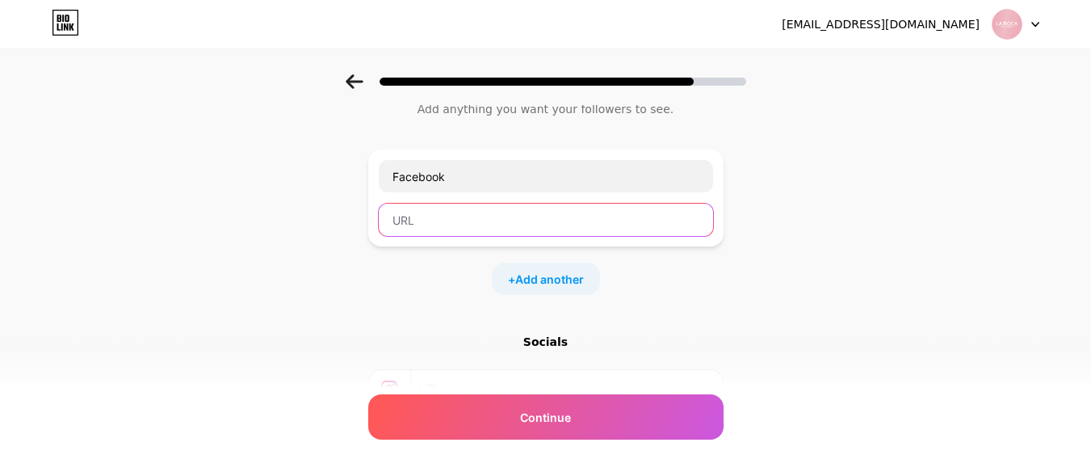
scroll to position [81, 0]
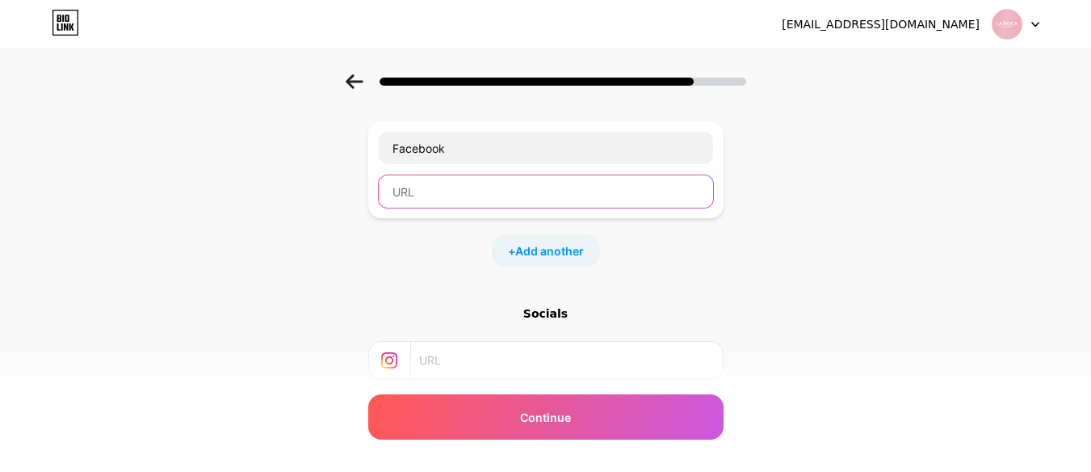
paste input "https://www.facebook.com/laroca.col/?ref=_xav_ig_profile_page_web#"
type input "https://www.facebook.com/laroca.col/?ref=_xav_ig_profile_page_web#"
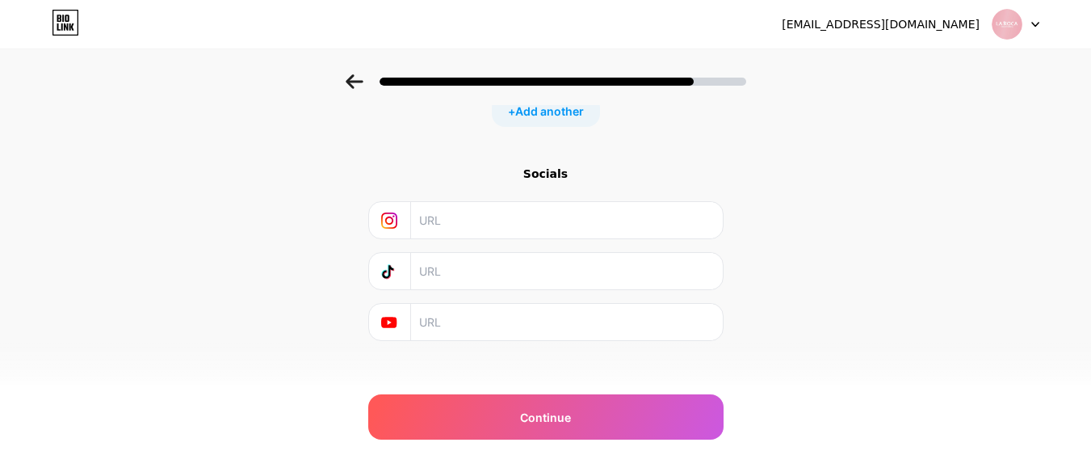
scroll to position [235, 0]
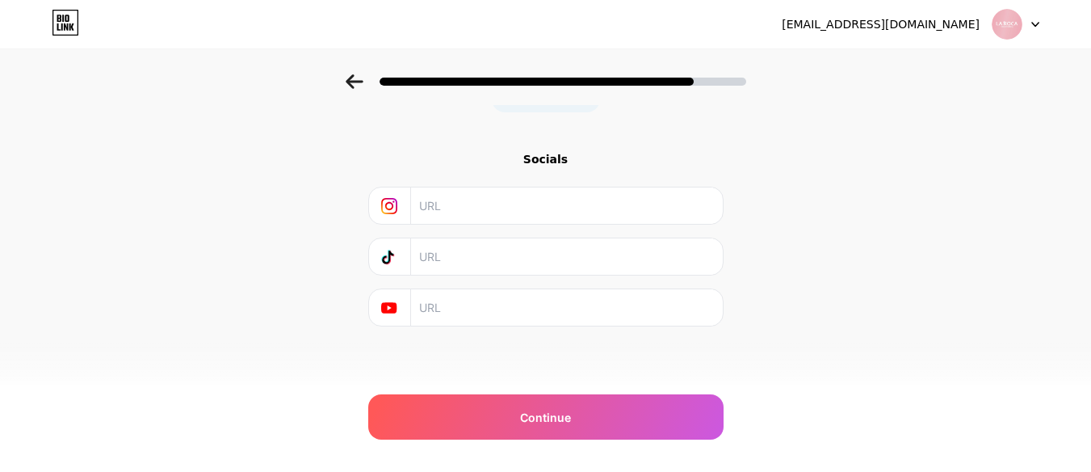
click at [469, 266] on input "text" at bounding box center [565, 256] width 293 height 36
paste input "https://www.tiktok.com/@laroca.col"
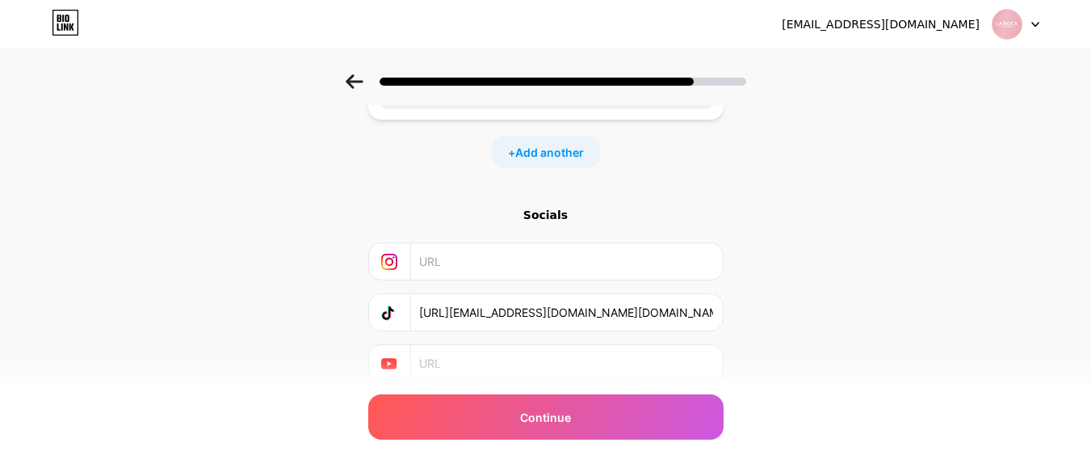
scroll to position [73, 0]
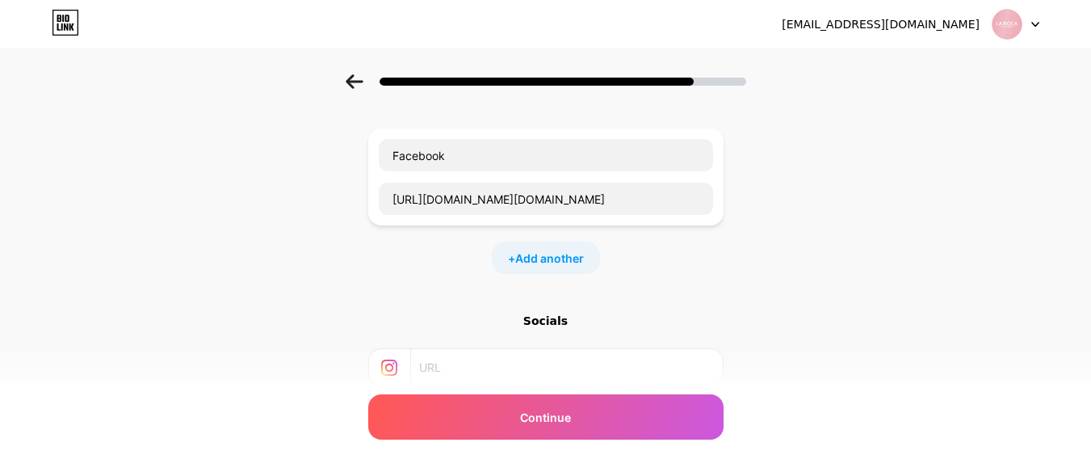
type input "https://www.tiktok.com/@laroca.col"
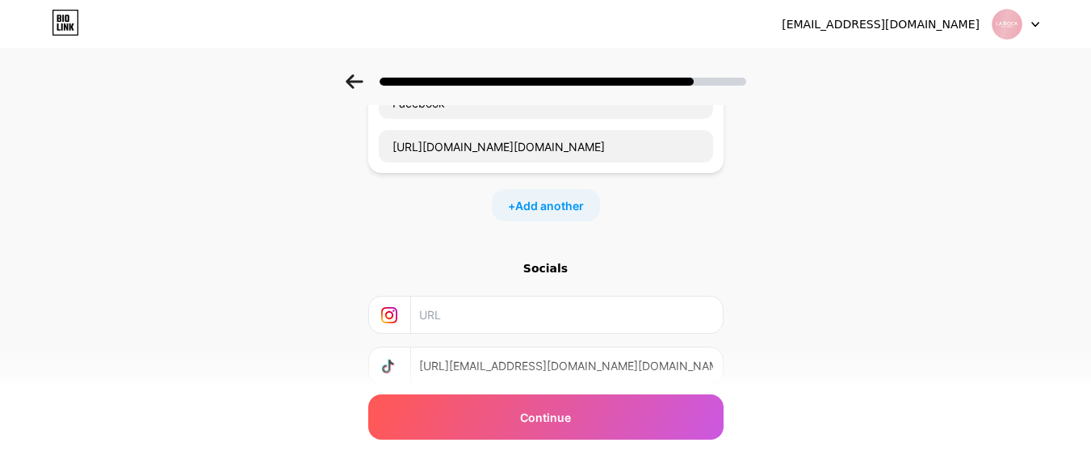
scroll to position [154, 0]
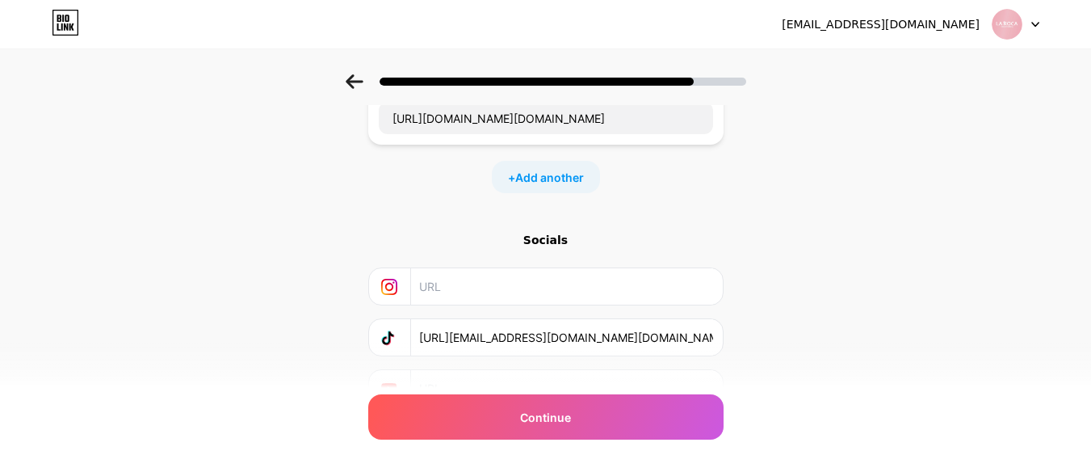
click at [490, 299] on input "text" at bounding box center [565, 286] width 293 height 36
paste input "https://www.instagram.com/laroca.col/"
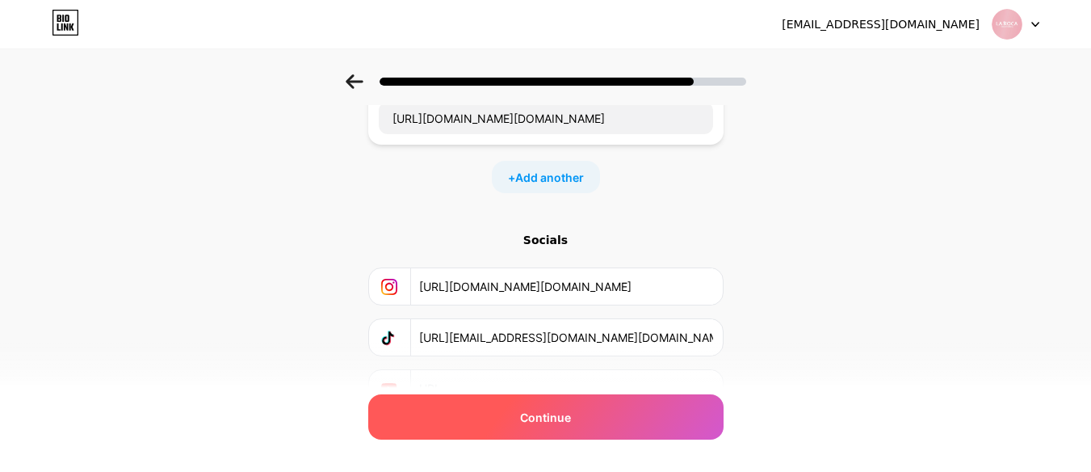
type input "https://www.instagram.com/laroca.col/"
click at [535, 422] on span "Continue" at bounding box center [545, 417] width 51 height 17
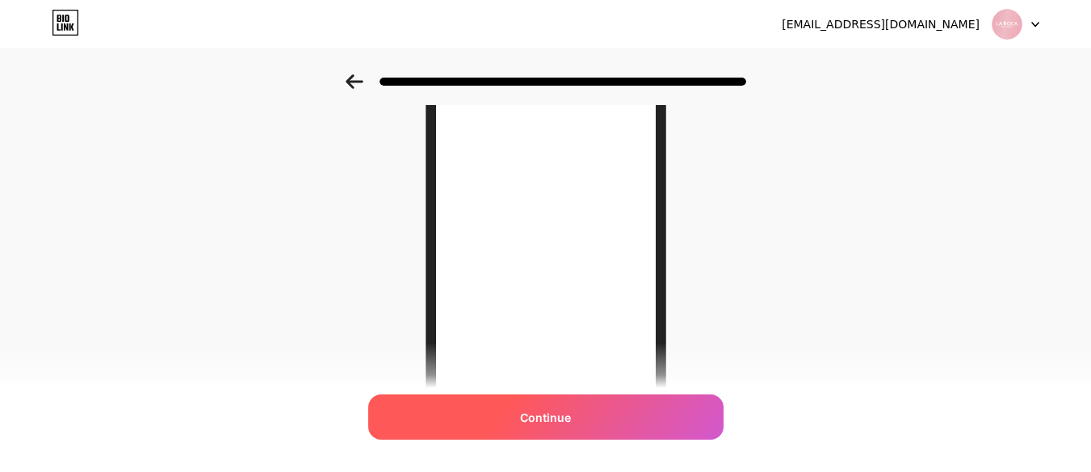
scroll to position [242, 0]
click at [554, 405] on div "Continue" at bounding box center [545, 416] width 355 height 45
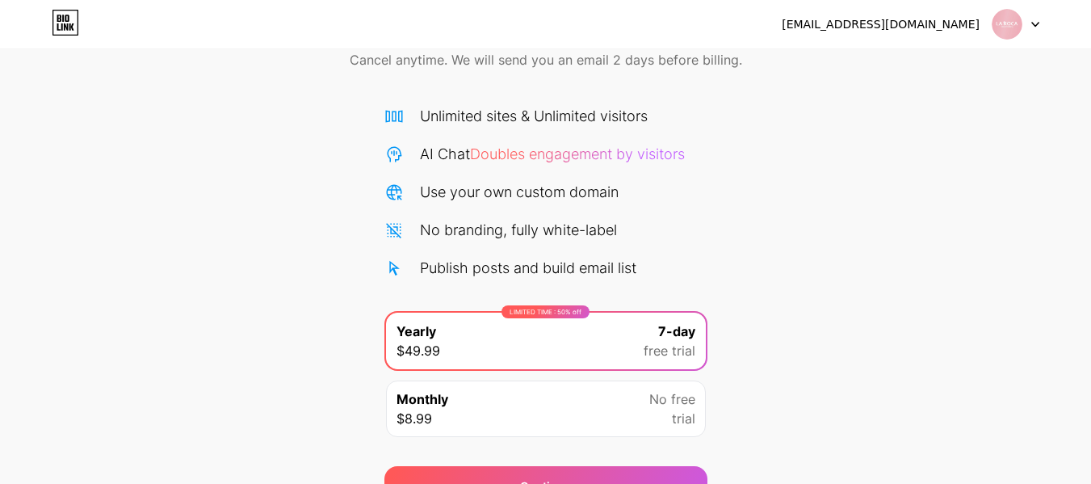
scroll to position [166, 0]
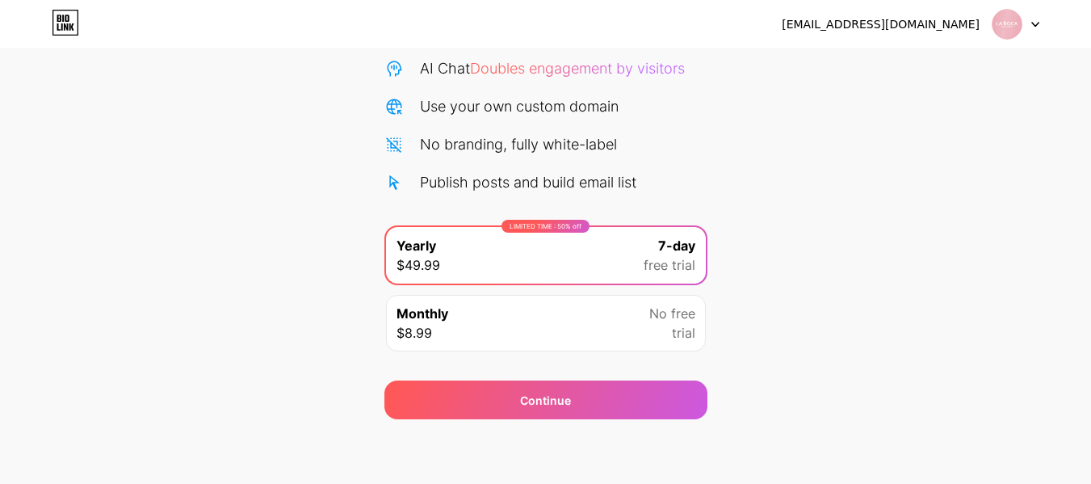
click at [523, 313] on div "Monthly $8.99 No free trial" at bounding box center [546, 323] width 320 height 57
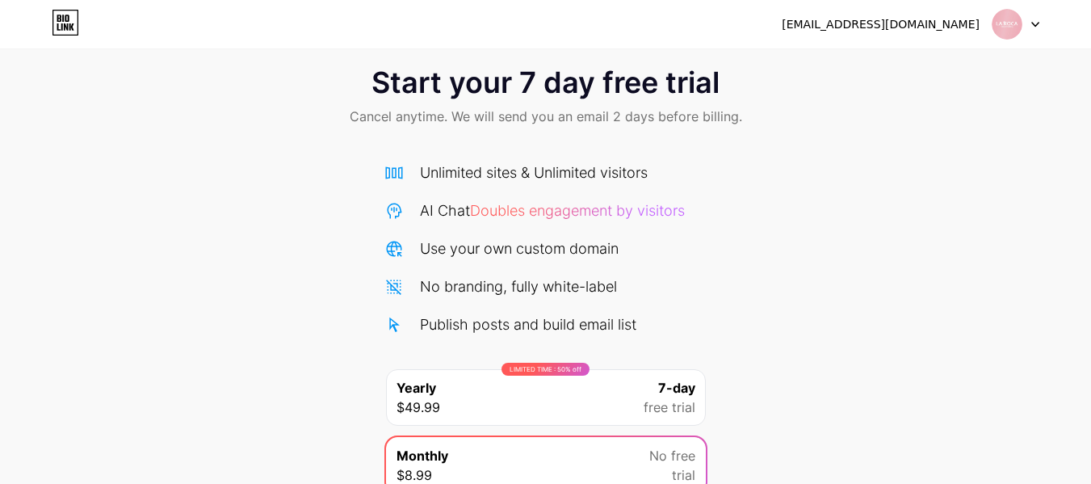
scroll to position [0, 0]
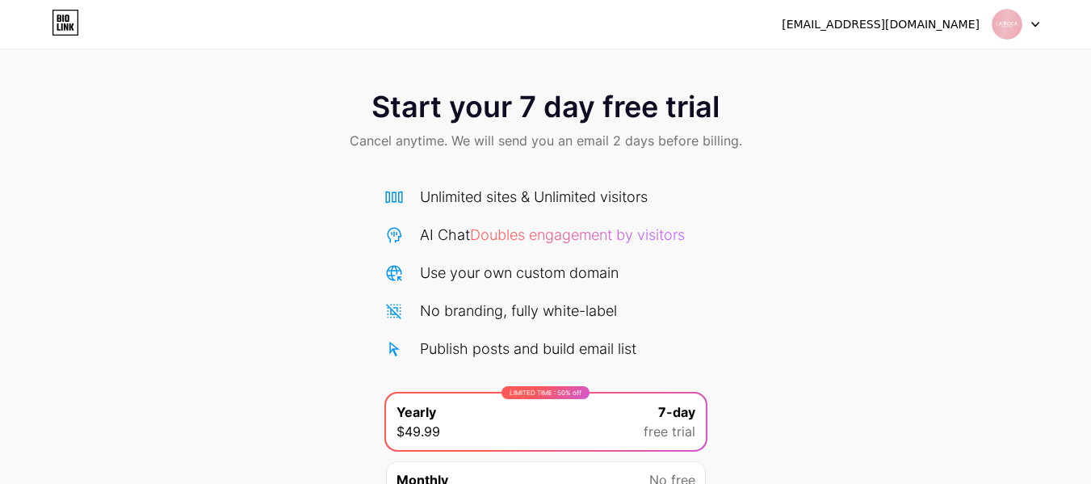
scroll to position [166, 0]
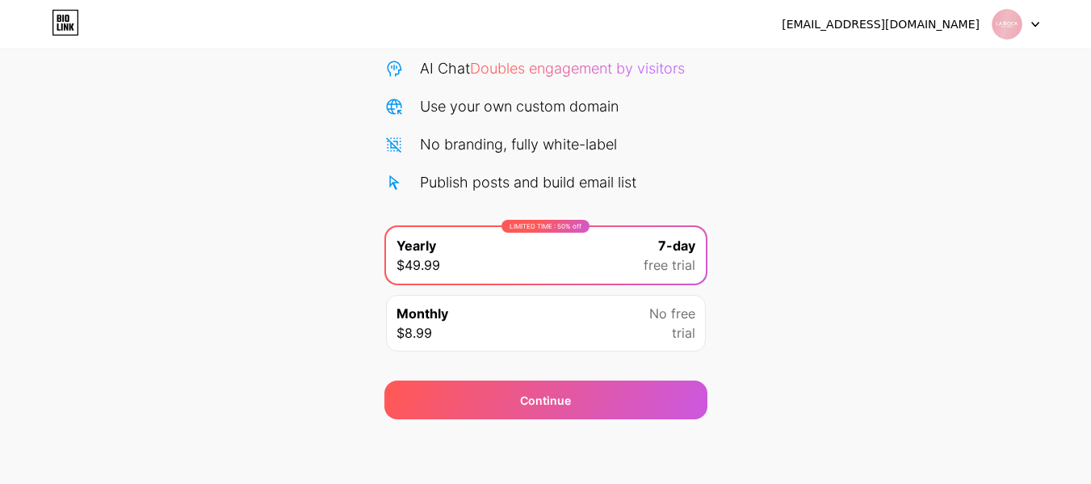
click at [609, 309] on div "Monthly $8.99 No free trial" at bounding box center [546, 323] width 320 height 57
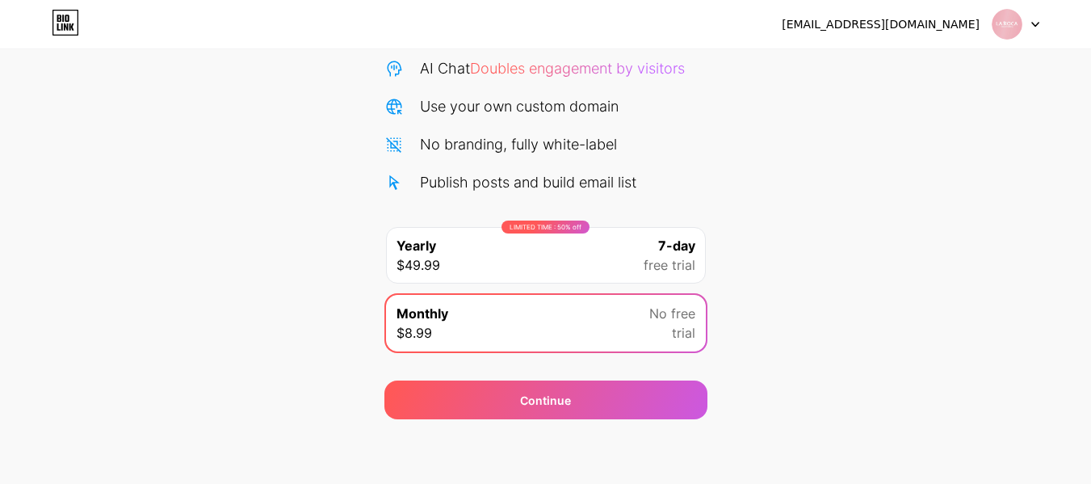
click at [625, 271] on div "LIMITED TIME : 50% off Yearly $49.99 7-day free trial" at bounding box center [546, 255] width 320 height 57
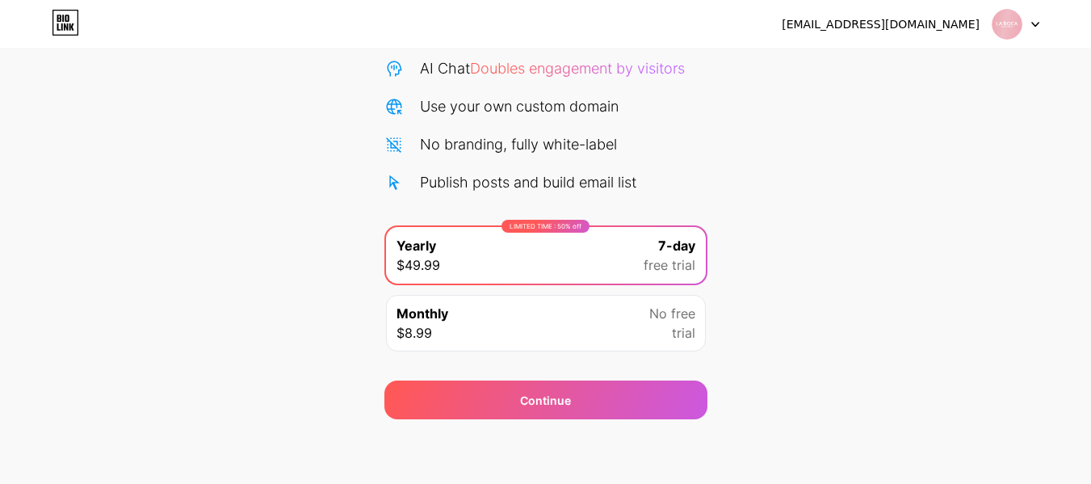
click at [1031, 34] on div at bounding box center [1016, 24] width 47 height 29
click at [921, 60] on li "Logout" at bounding box center [938, 66] width 200 height 44
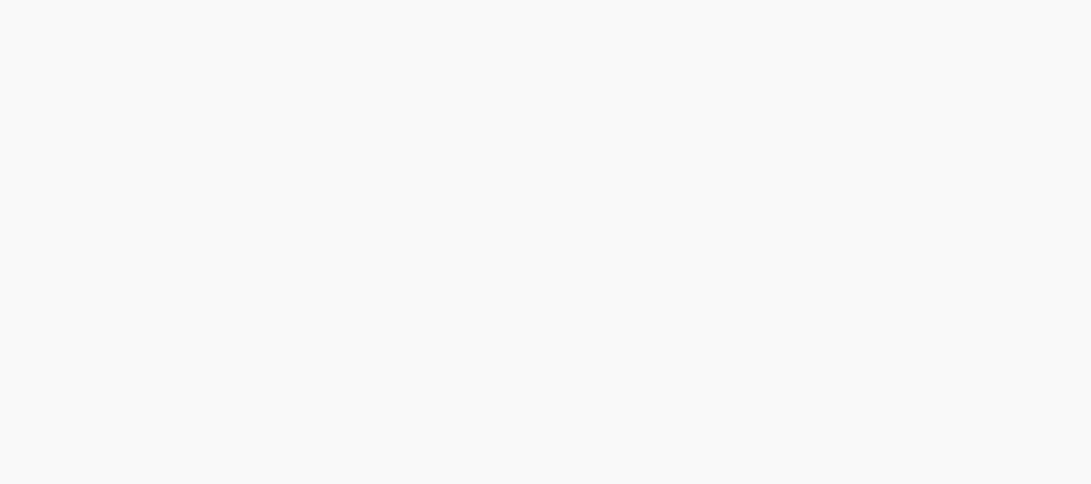
scroll to position [0, 0]
